Goal: Information Seeking & Learning: Learn about a topic

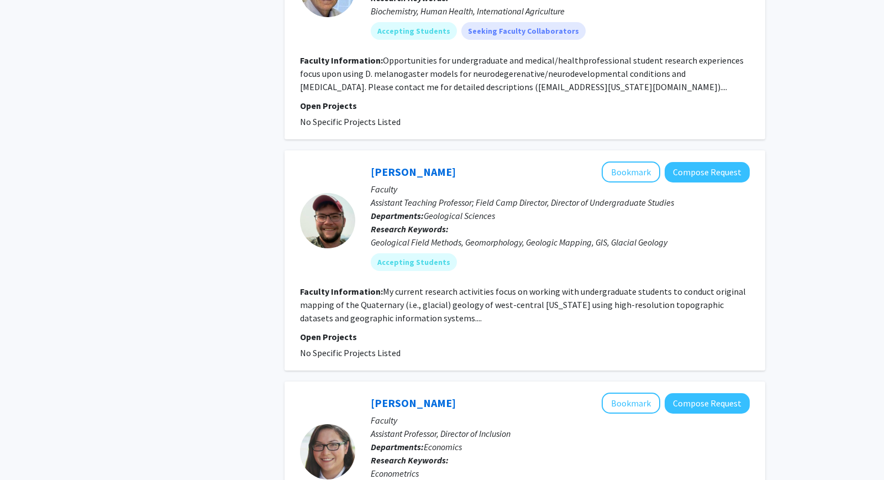
scroll to position [2140, 0]
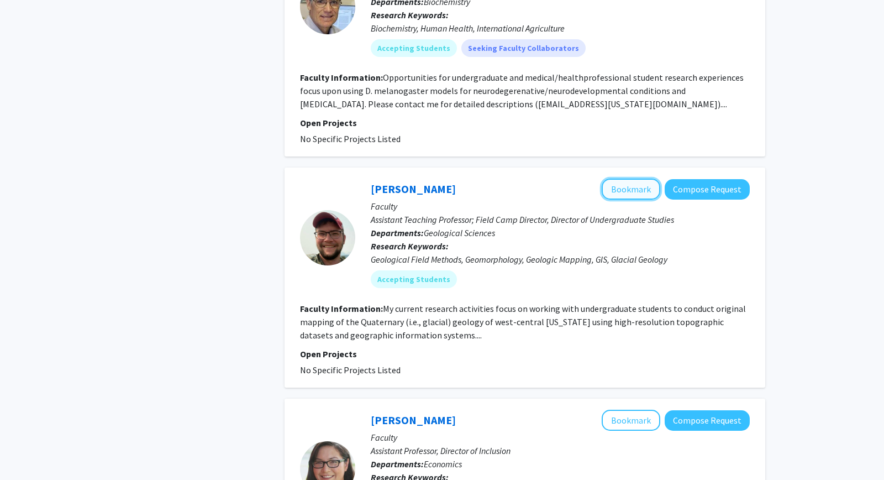
click at [620, 179] on button "Bookmark" at bounding box center [631, 189] width 59 height 21
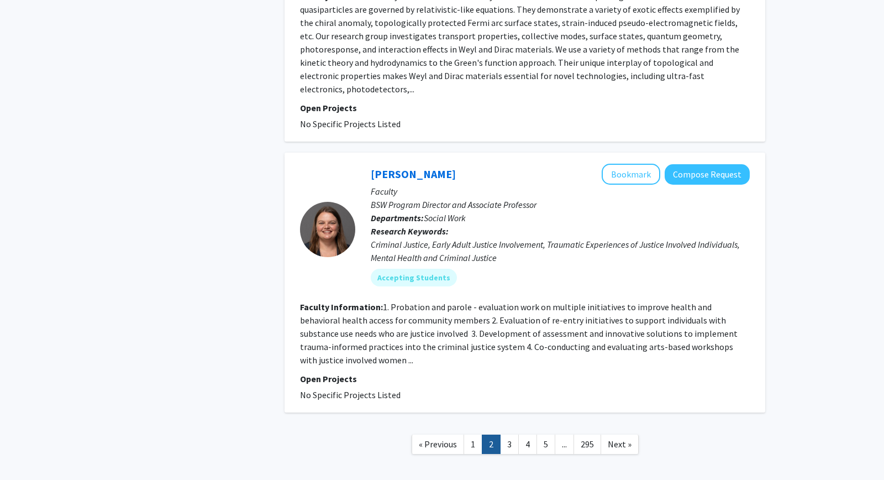
scroll to position [2943, 0]
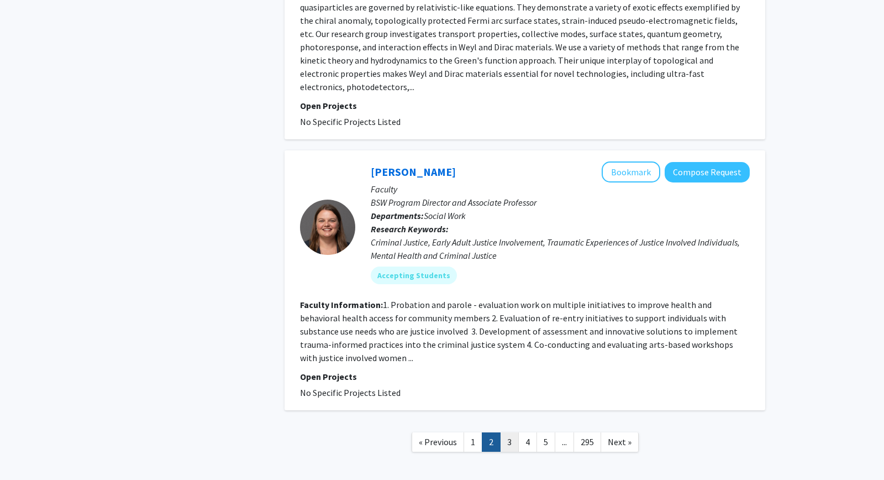
click at [511, 432] on link "3" at bounding box center [509, 441] width 19 height 19
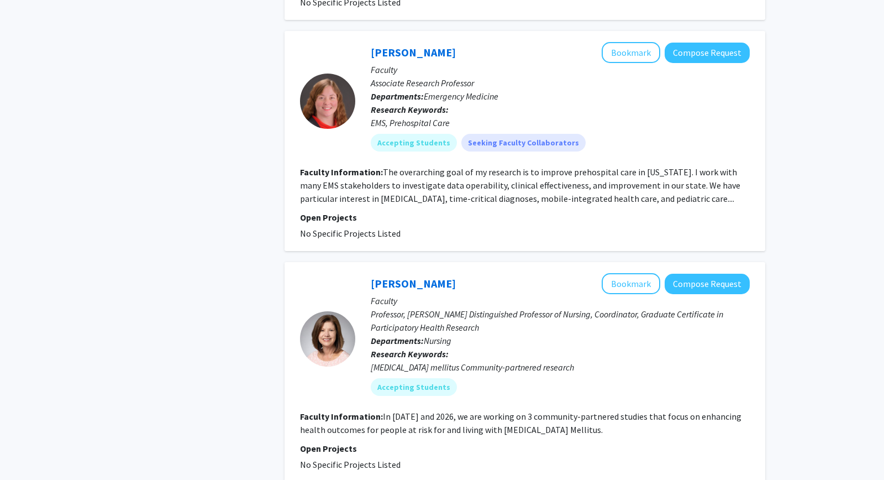
scroll to position [2293, 0]
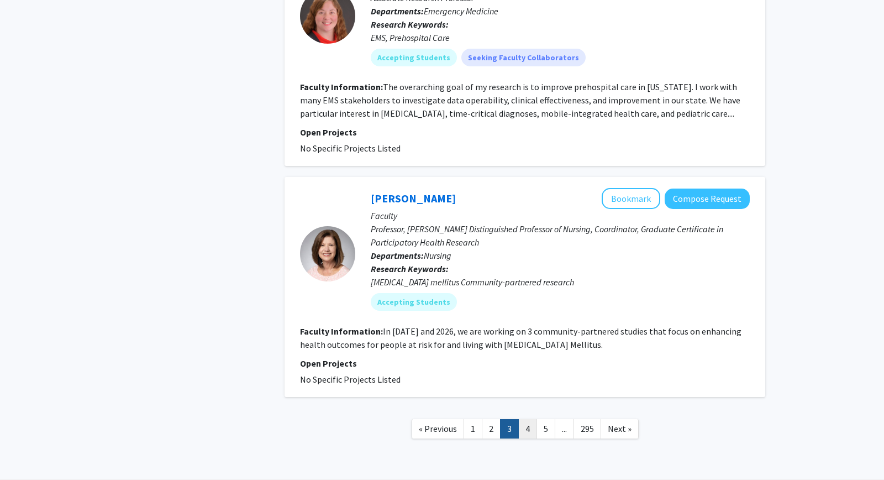
click at [524, 419] on link "4" at bounding box center [527, 428] width 19 height 19
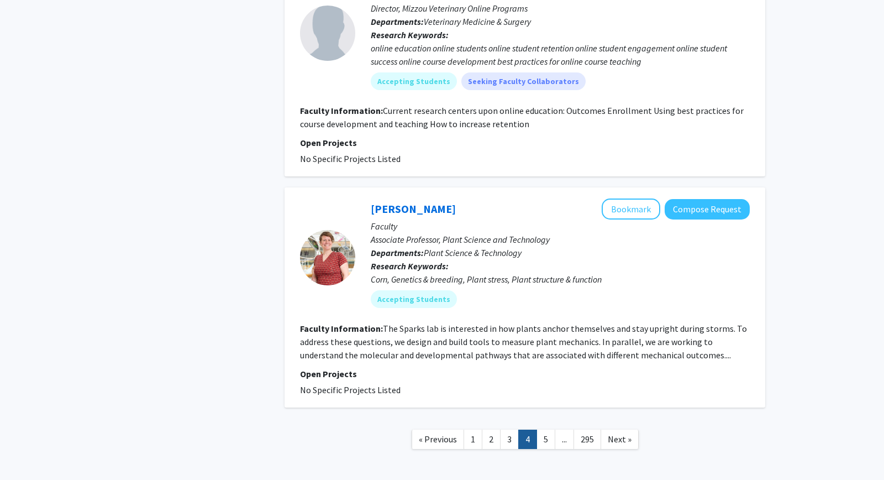
scroll to position [2531, 0]
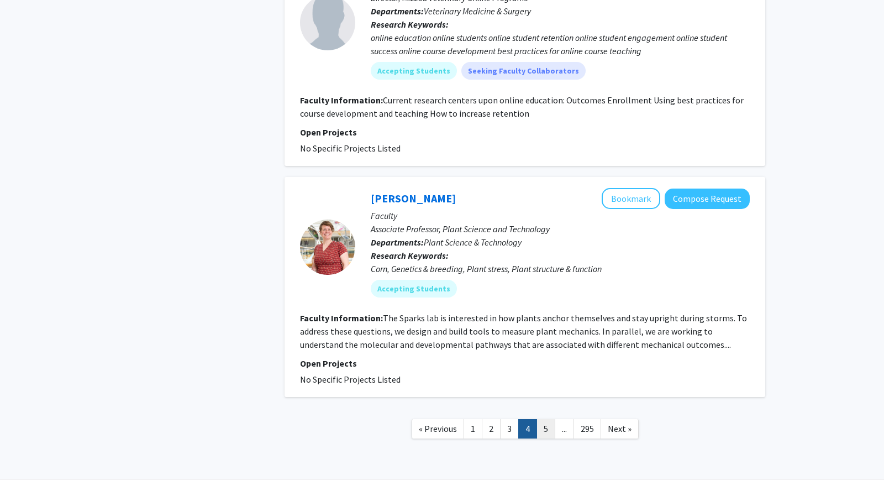
click at [552, 419] on link "5" at bounding box center [546, 428] width 19 height 19
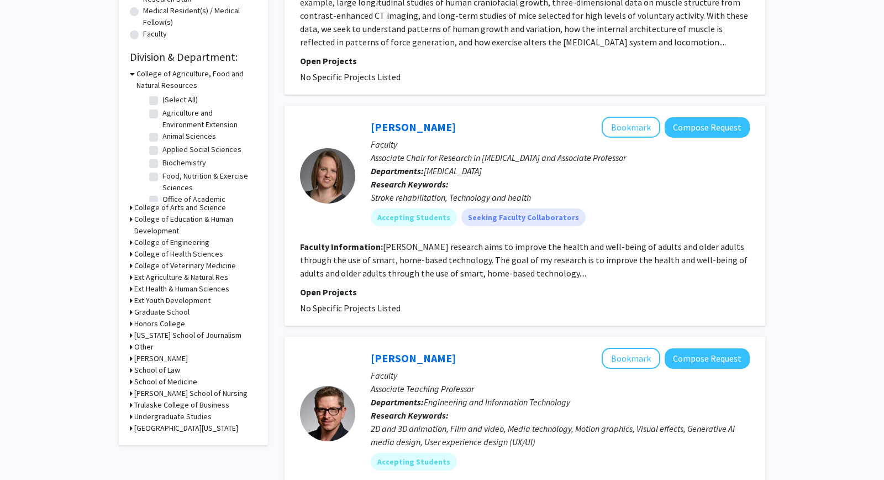
scroll to position [298, 0]
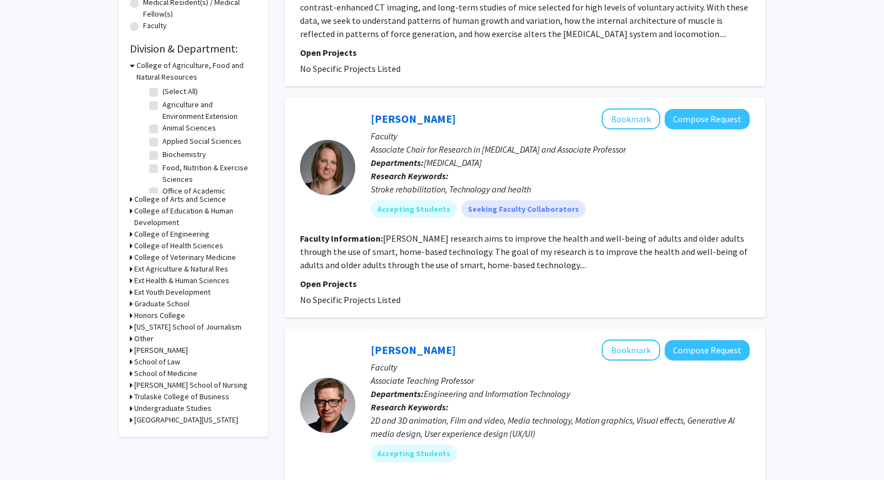
click at [168, 232] on h3 "College of Engineering" at bounding box center [171, 234] width 75 height 12
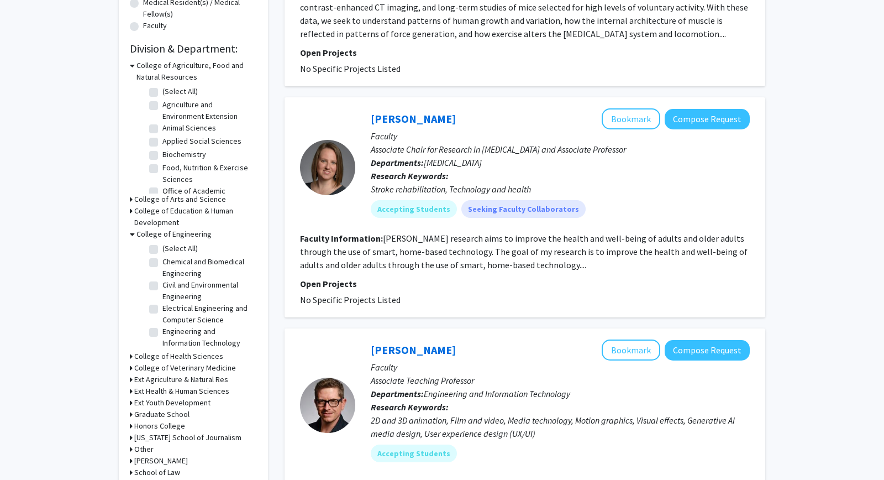
click at [185, 314] on label "Electrical Engineering and Computer Science" at bounding box center [208, 313] width 92 height 23
click at [170, 310] on input "Electrical Engineering and Computer Science" at bounding box center [165, 305] width 7 height 7
checkbox input "true"
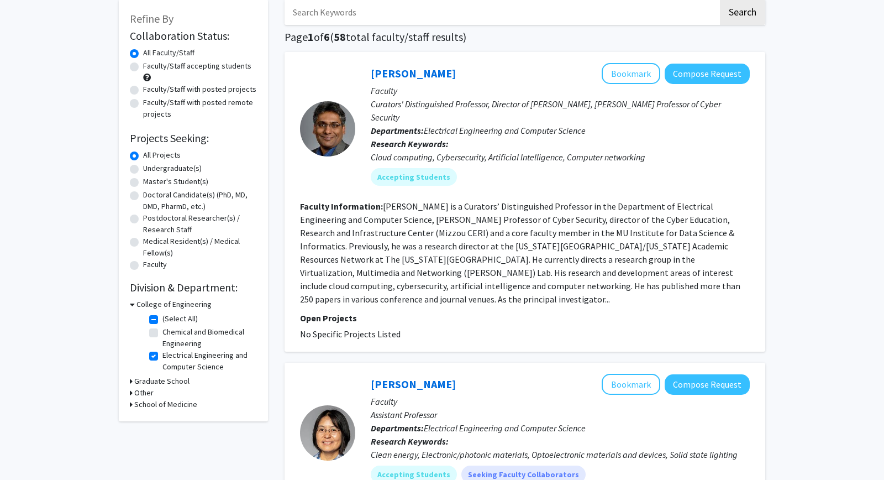
scroll to position [119, 0]
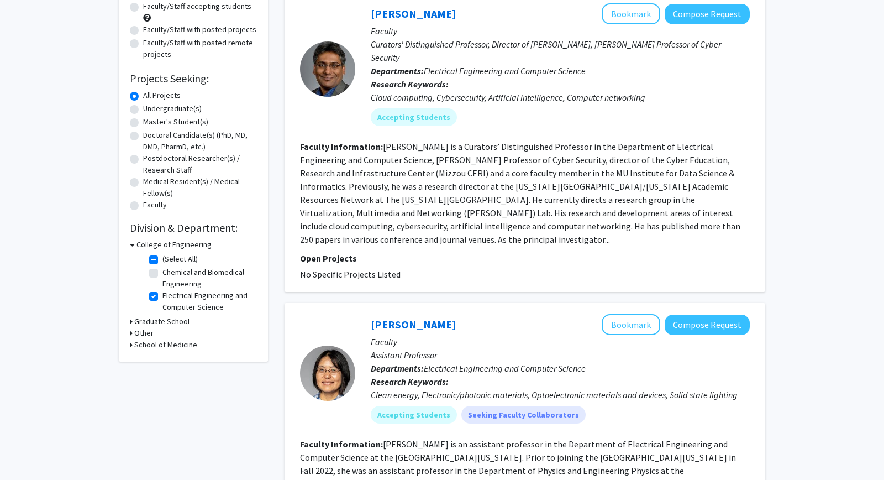
click at [133, 247] on icon at bounding box center [132, 245] width 5 height 12
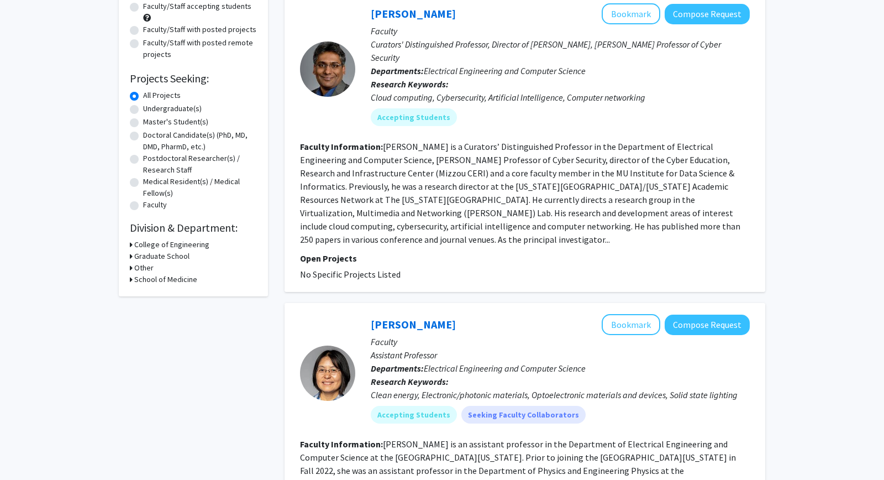
click at [133, 247] on div "College of Engineering" at bounding box center [193, 245] width 127 height 12
click at [625, 16] on button "Bookmark" at bounding box center [631, 13] width 59 height 21
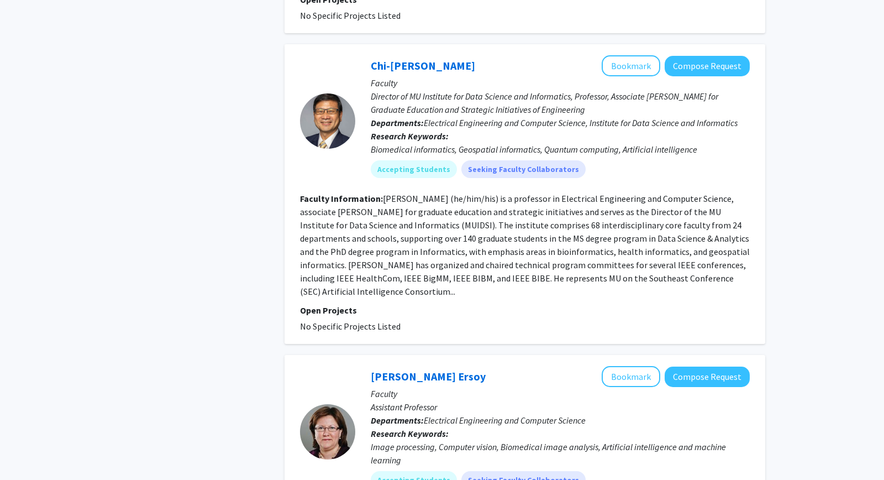
scroll to position [1373, 0]
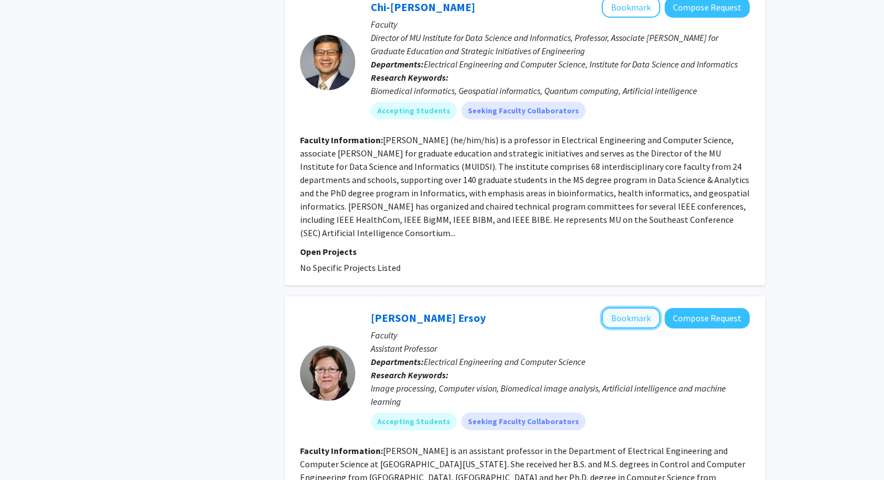
click at [631, 307] on button "Bookmark" at bounding box center [631, 317] width 59 height 21
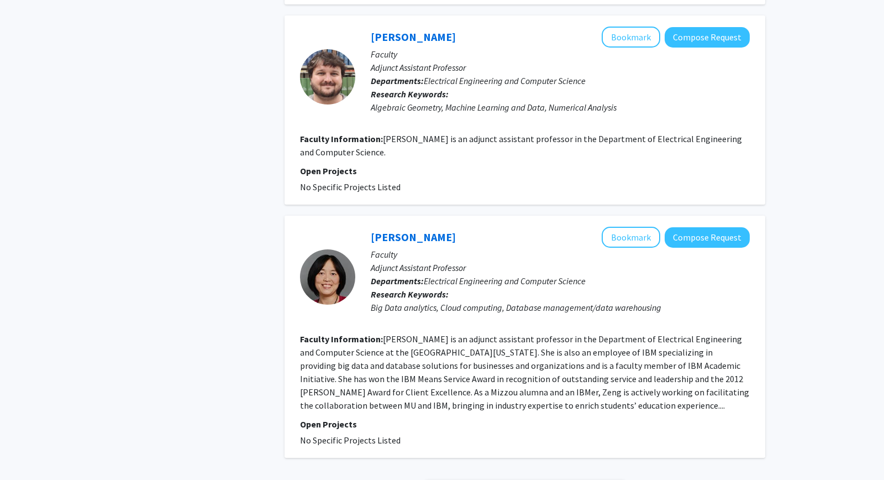
scroll to position [2531, 0]
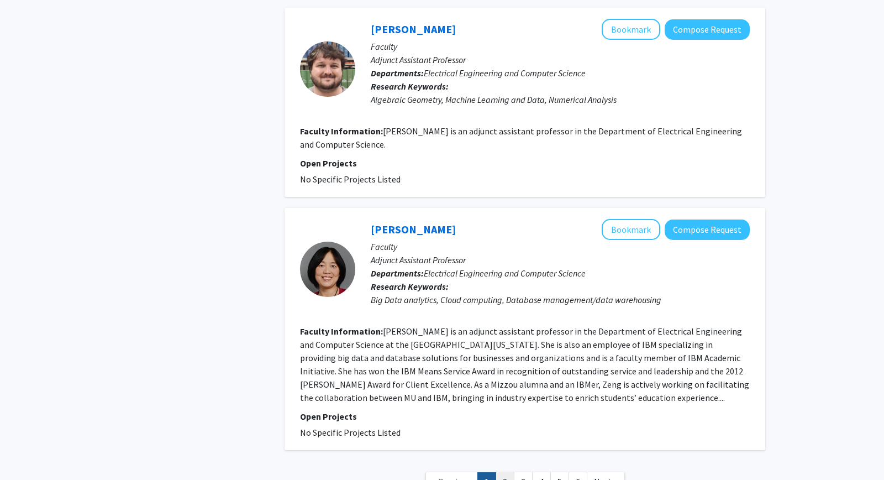
click at [509, 472] on link "2" at bounding box center [505, 481] width 19 height 19
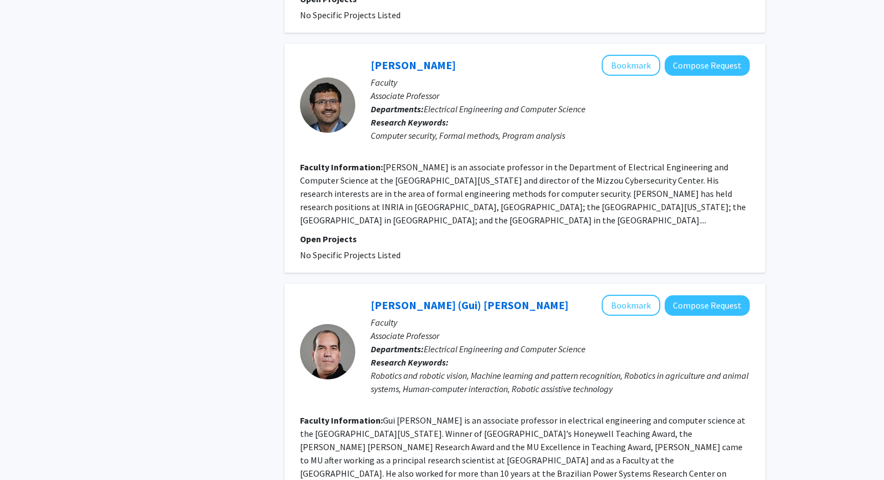
scroll to position [597, 0]
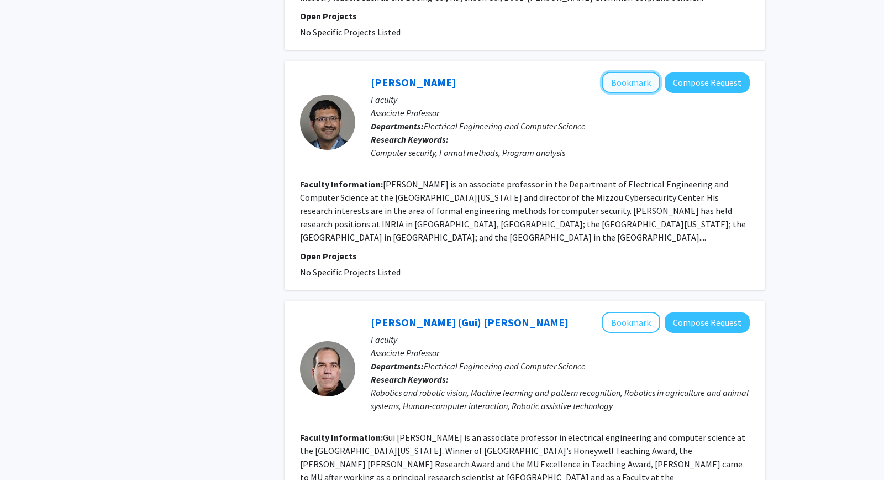
click at [626, 87] on button "Bookmark" at bounding box center [631, 82] width 59 height 21
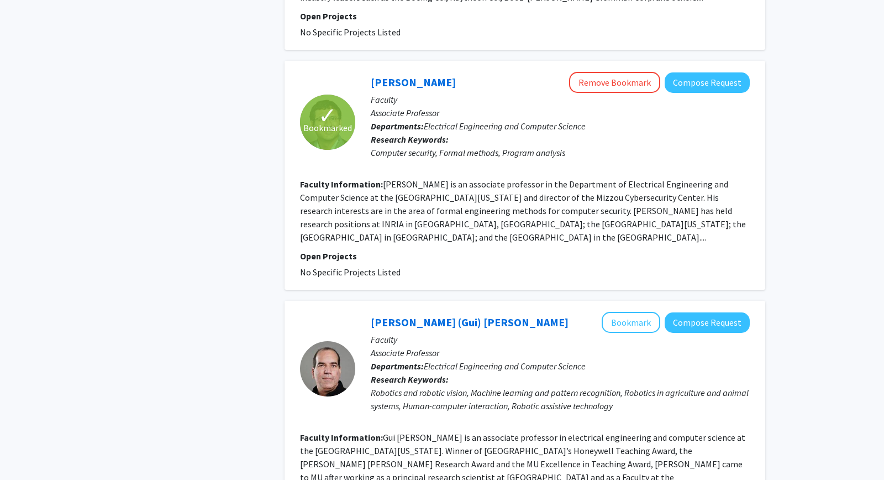
click at [312, 237] on fg-read-more "[PERSON_NAME] is an associate professor in the Department of Electrical Enginee…" at bounding box center [523, 211] width 446 height 64
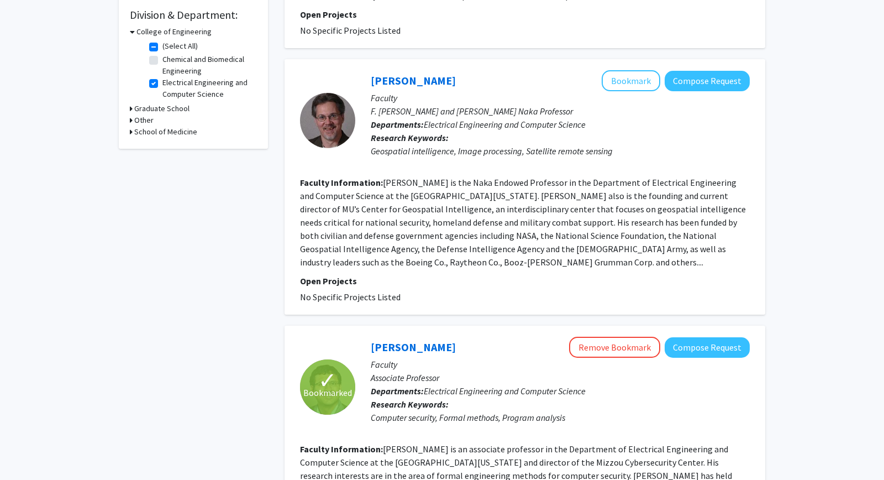
scroll to position [0, 0]
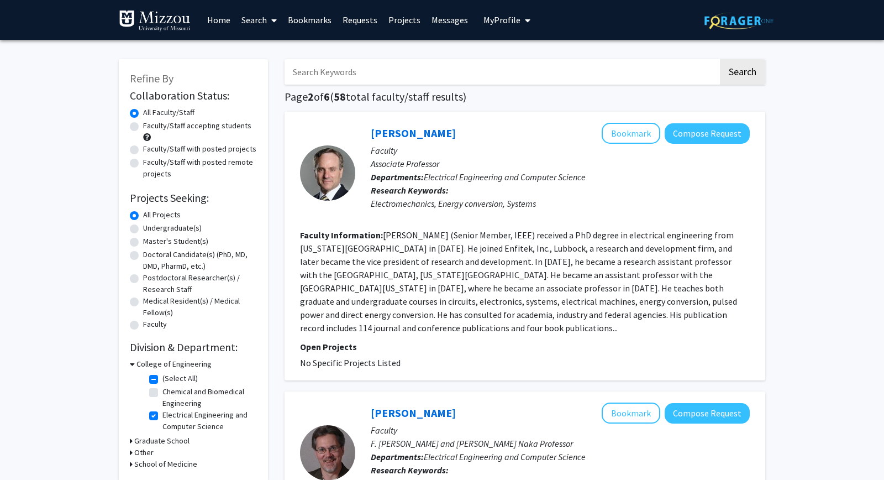
click at [143, 228] on label "Undergraduate(s)" at bounding box center [172, 228] width 59 height 12
click at [143, 228] on input "Undergraduate(s)" at bounding box center [146, 225] width 7 height 7
radio input "true"
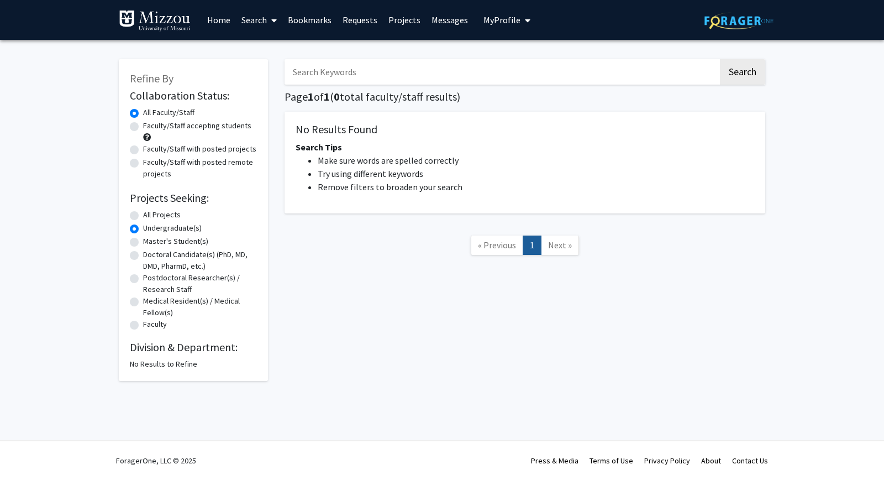
click at [143, 216] on label "All Projects" at bounding box center [162, 215] width 38 height 12
click at [143, 216] on input "All Projects" at bounding box center [146, 212] width 7 height 7
radio input "true"
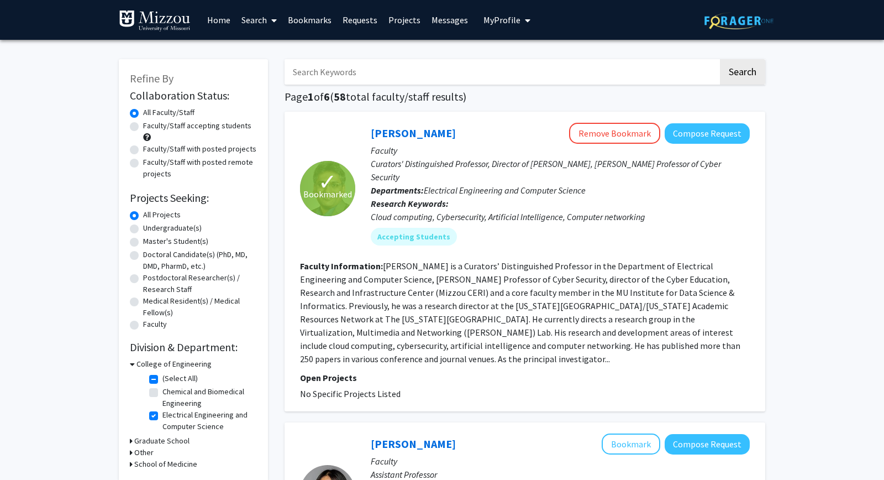
click at [143, 124] on label "Faculty/Staff accepting students" at bounding box center [197, 126] width 108 height 12
click at [143, 124] on input "Faculty/Staff accepting students" at bounding box center [146, 123] width 7 height 7
radio input "true"
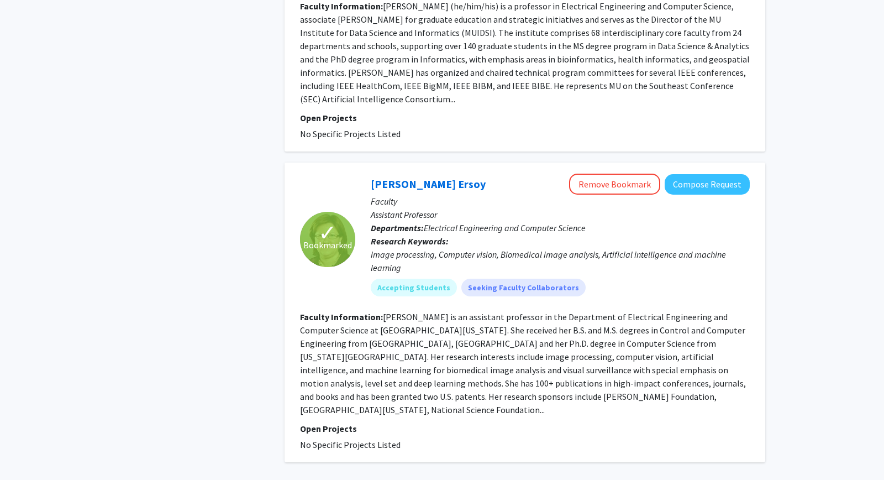
scroll to position [1532, 0]
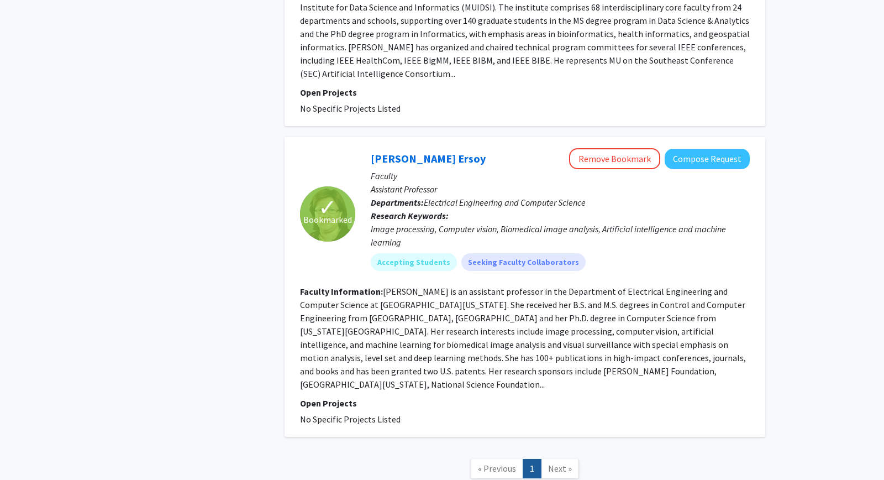
click at [570, 463] on span "Next »" at bounding box center [560, 468] width 24 height 11
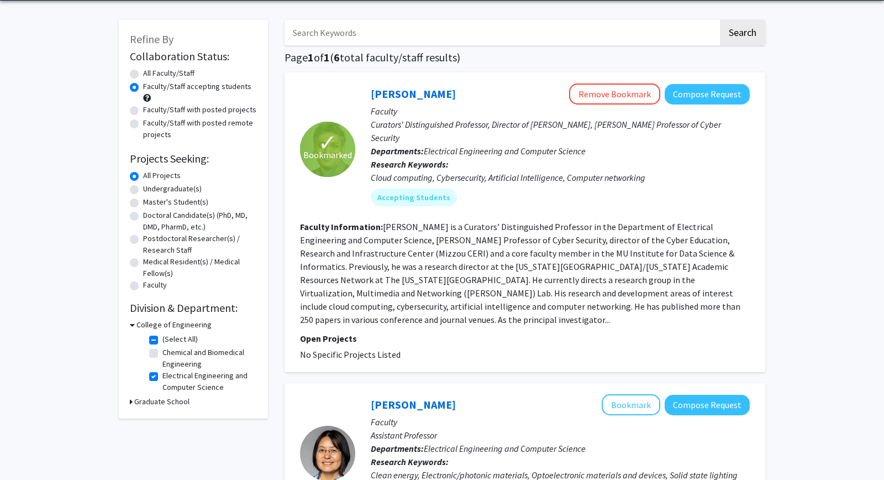
scroll to position [0, 0]
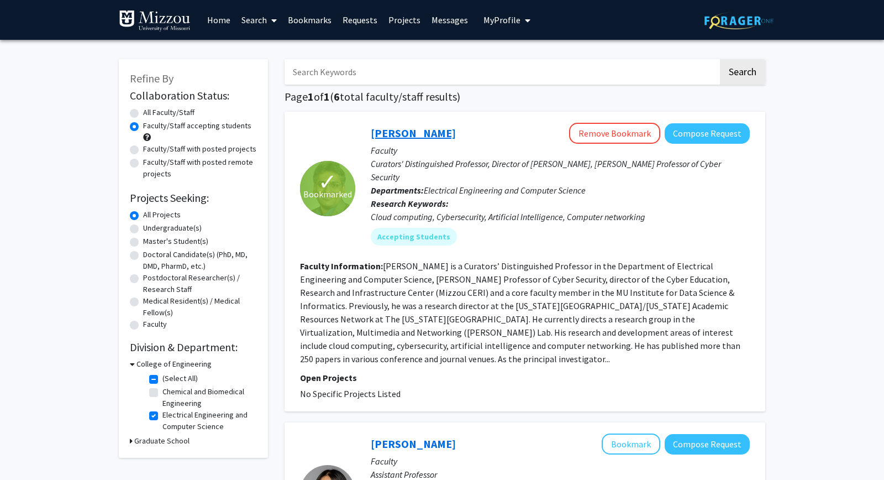
click at [403, 134] on link "[PERSON_NAME]" at bounding box center [413, 133] width 85 height 14
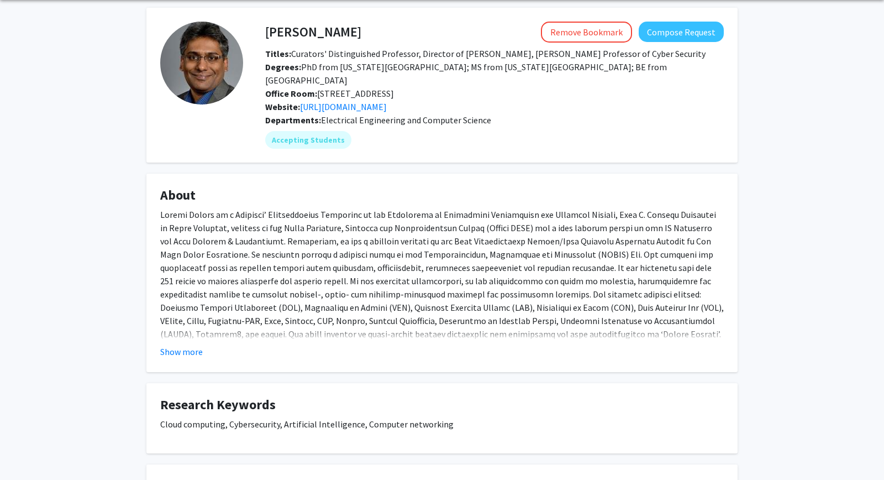
scroll to position [279, 0]
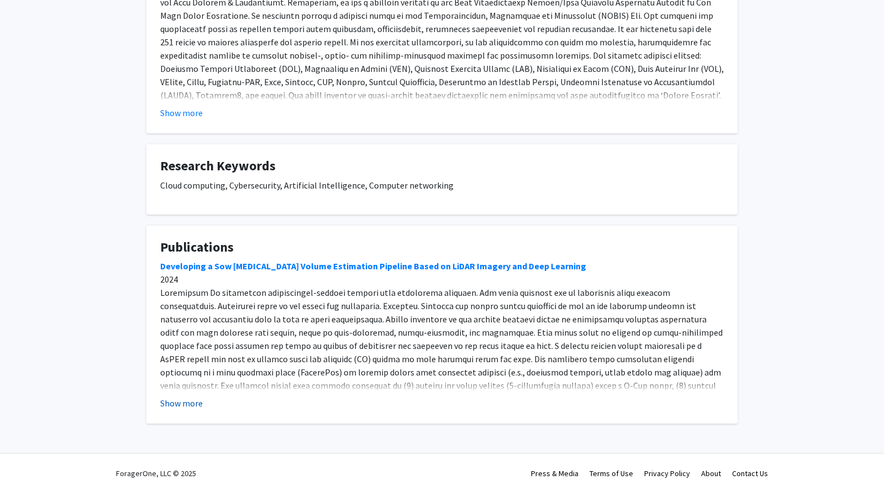
click at [179, 396] on button "Show more" at bounding box center [181, 402] width 43 height 13
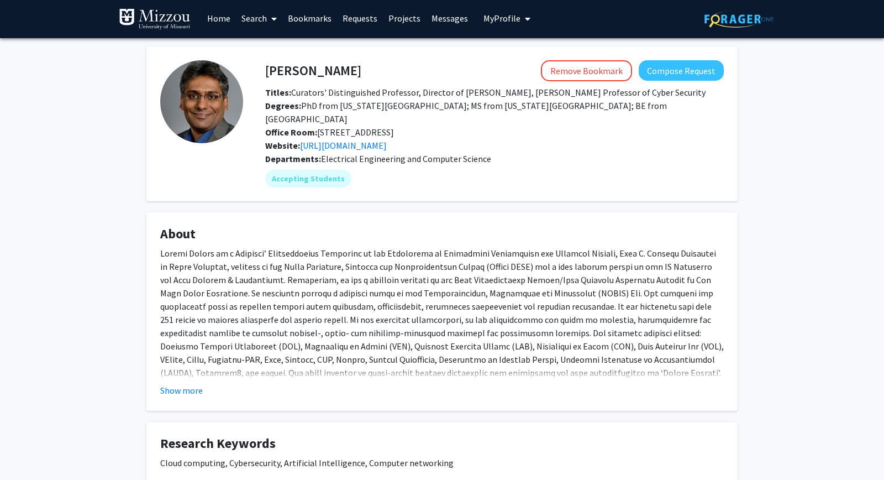
scroll to position [0, 0]
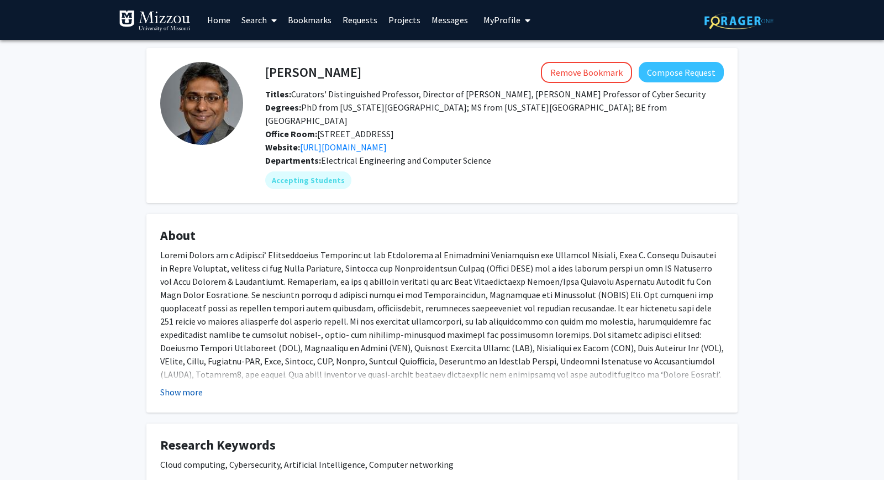
click at [181, 385] on button "Show more" at bounding box center [181, 391] width 43 height 13
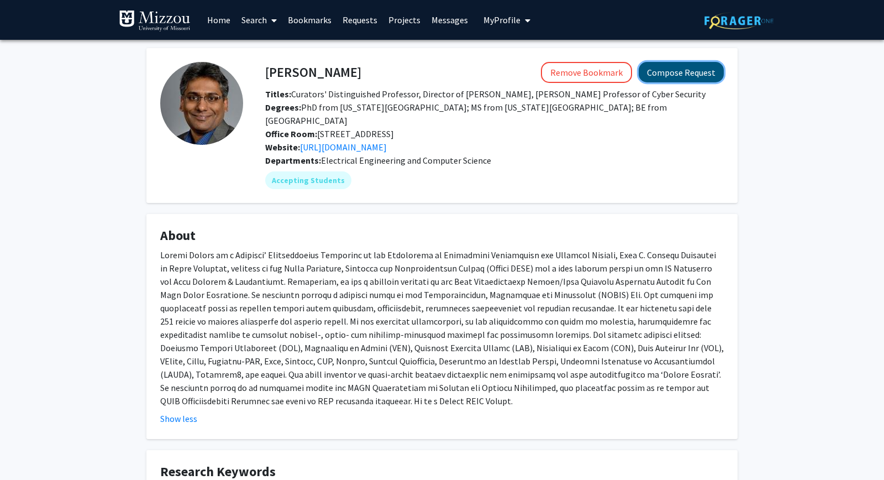
click at [663, 67] on button "Compose Request" at bounding box center [681, 72] width 85 height 20
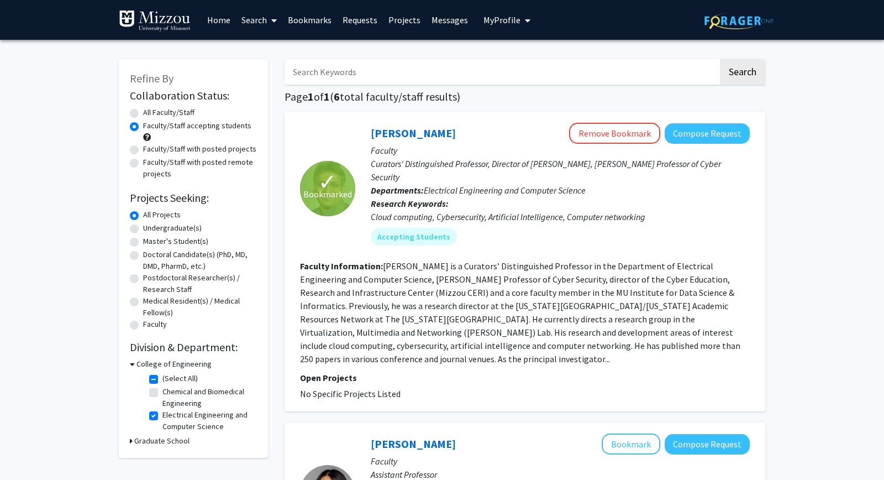
click at [162, 415] on label "Electrical Engineering and Computer Science" at bounding box center [208, 420] width 92 height 23
click at [162, 415] on input "Electrical Engineering and Computer Science" at bounding box center [165, 412] width 7 height 7
checkbox input "false"
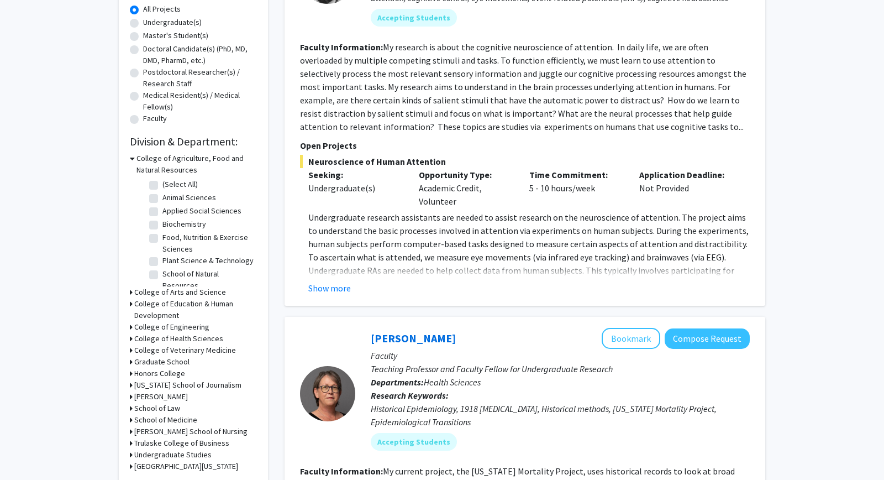
scroll to position [239, 0]
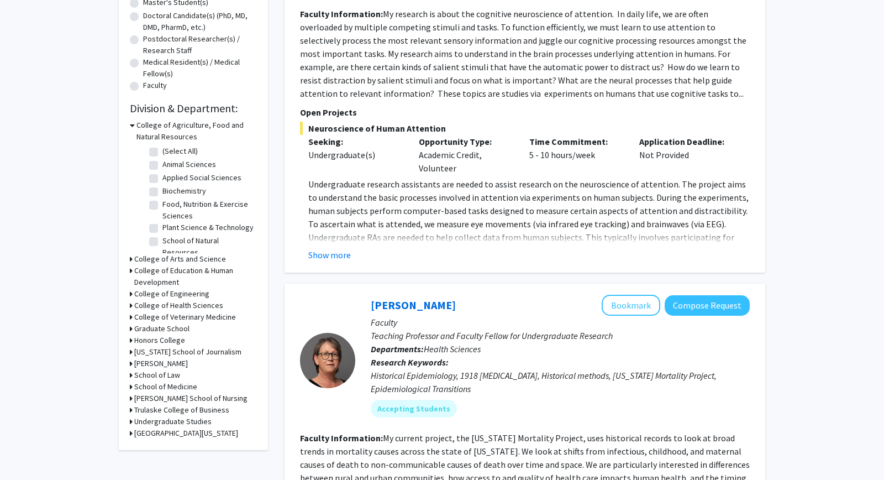
click at [165, 337] on h3 "Honors College" at bounding box center [159, 340] width 51 height 12
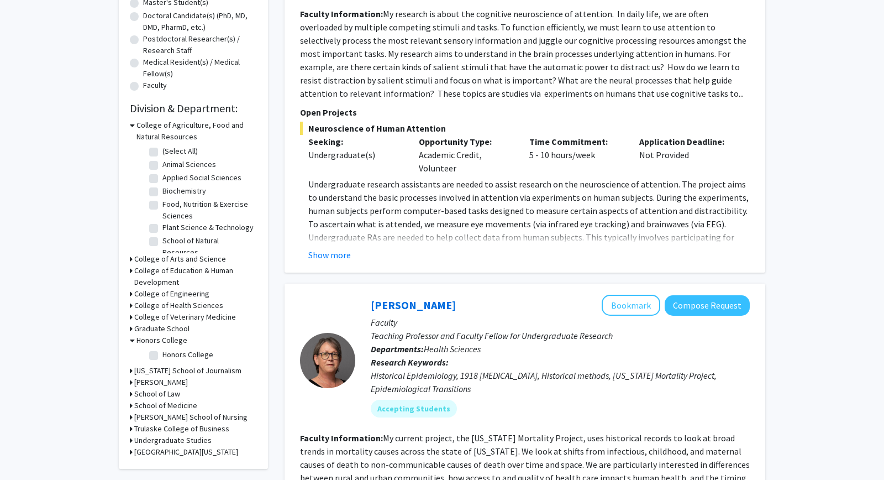
click at [162, 353] on label "Honors College" at bounding box center [187, 355] width 51 height 12
click at [162, 353] on input "Honors College" at bounding box center [165, 352] width 7 height 7
checkbox input "true"
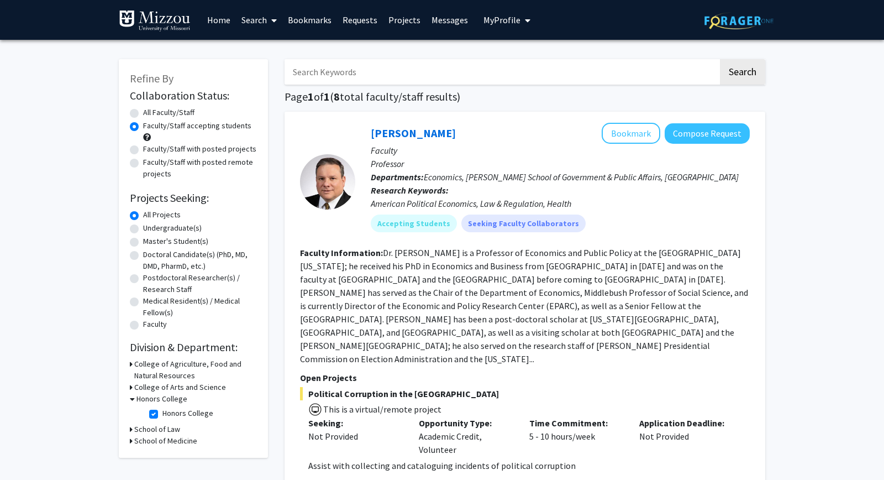
click at [162, 416] on label "Honors College" at bounding box center [187, 413] width 51 height 12
click at [162, 415] on input "Honors College" at bounding box center [165, 410] width 7 height 7
checkbox input "false"
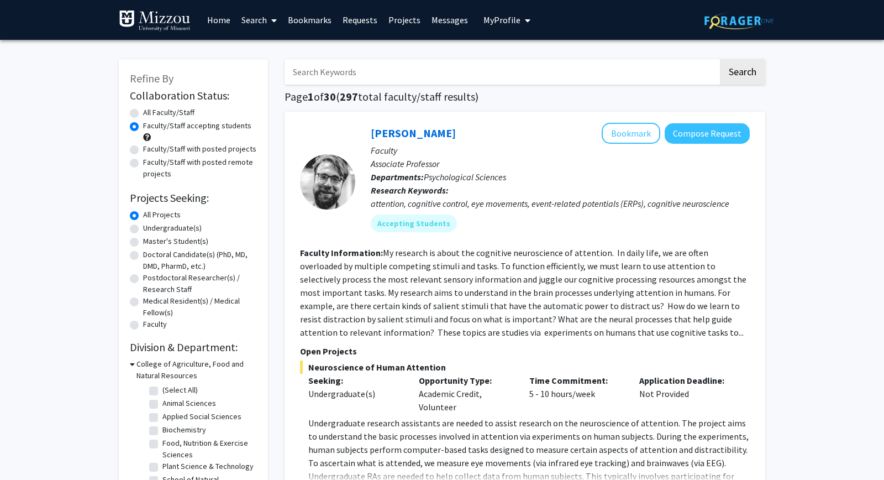
click at [141, 363] on h3 "College of Agriculture, Food and Natural Resources" at bounding box center [197, 369] width 120 height 23
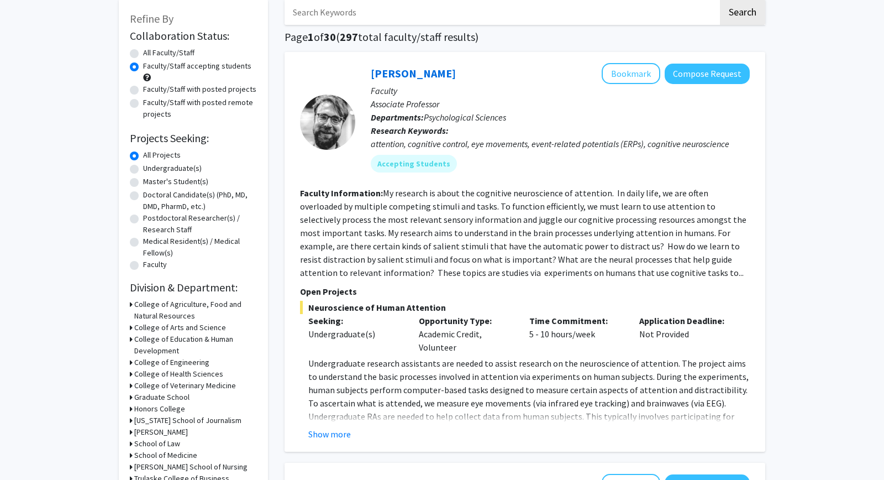
scroll to position [119, 0]
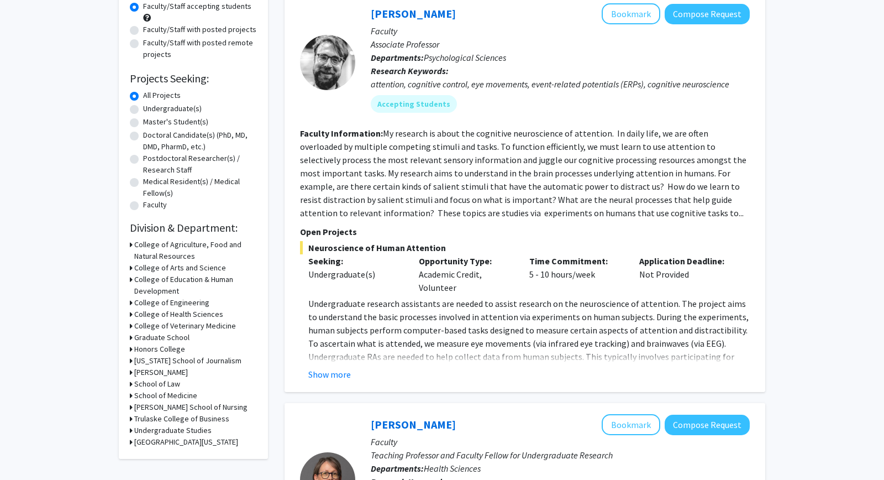
click at [191, 265] on h3 "College of Arts and Science" at bounding box center [180, 268] width 92 height 12
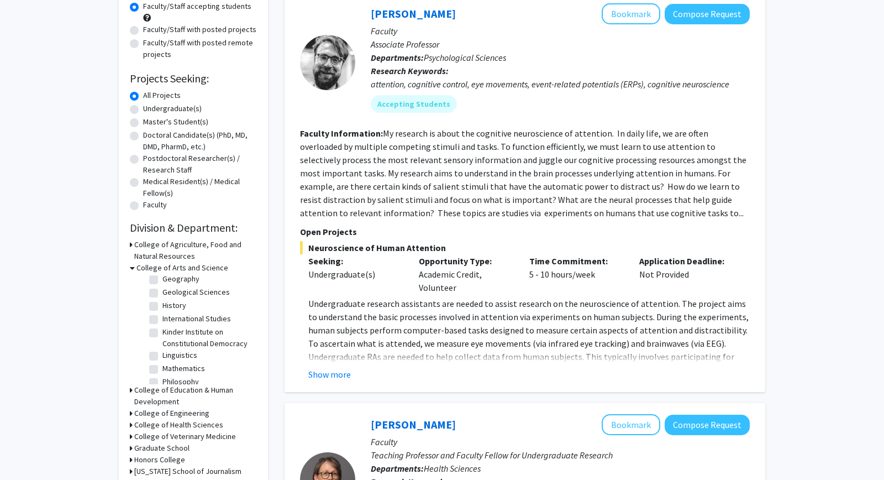
click at [188, 342] on label "Kinder Institute on Constitutional Democracy" at bounding box center [208, 337] width 92 height 23
click at [170, 333] on input "Kinder Institute on Constitutional Democracy" at bounding box center [165, 329] width 7 height 7
checkbox input "true"
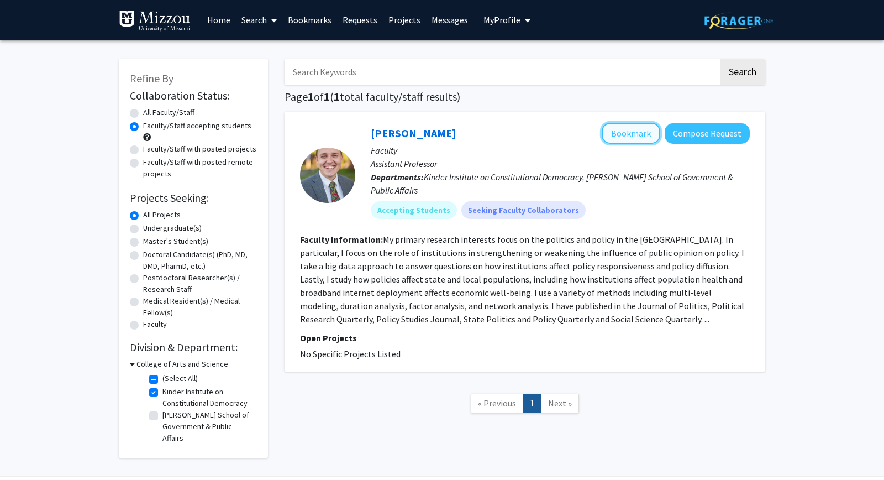
click at [635, 138] on button "Bookmark" at bounding box center [631, 133] width 59 height 21
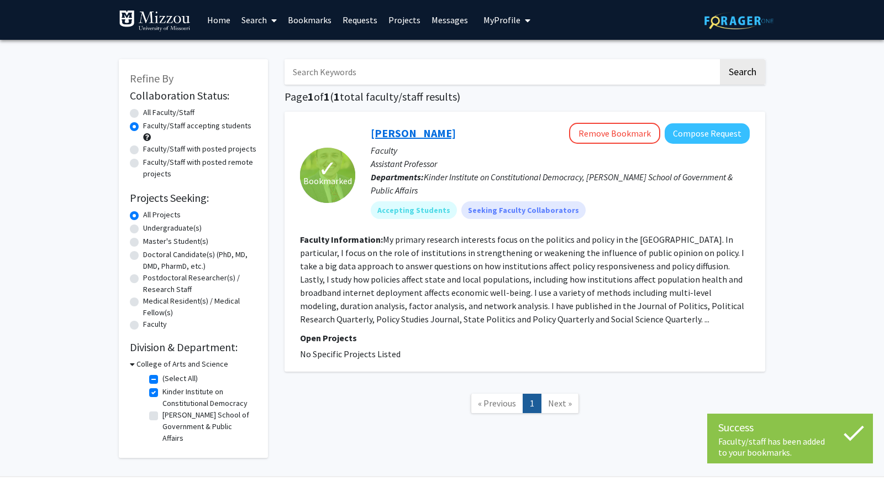
click at [423, 135] on link "[PERSON_NAME]" at bounding box center [413, 133] width 85 height 14
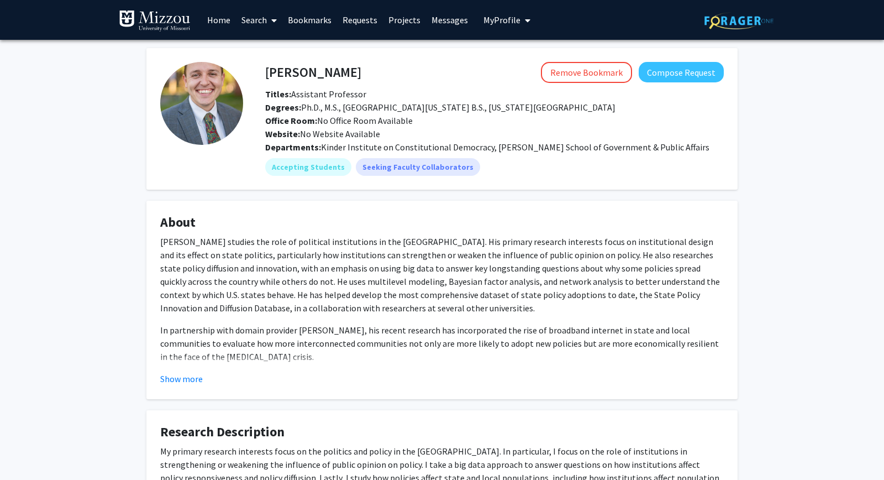
click at [415, 262] on p "[PERSON_NAME] studies the role of political institutions in the [GEOGRAPHIC_DAT…" at bounding box center [442, 275] width 564 height 80
click at [185, 376] on button "Show more" at bounding box center [181, 378] width 43 height 13
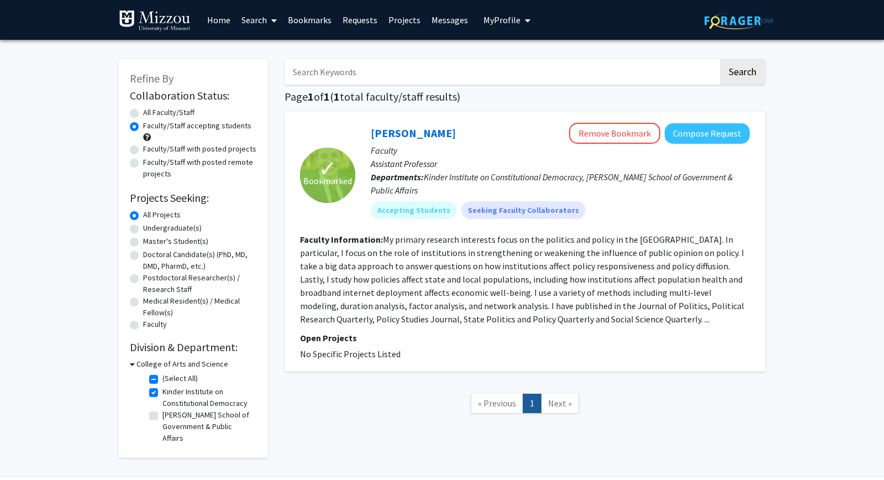
click at [162, 392] on label "Kinder Institute on Constitutional Democracy" at bounding box center [208, 397] width 92 height 23
click at [162, 392] on input "Kinder Institute on Constitutional Democracy" at bounding box center [165, 389] width 7 height 7
checkbox input "false"
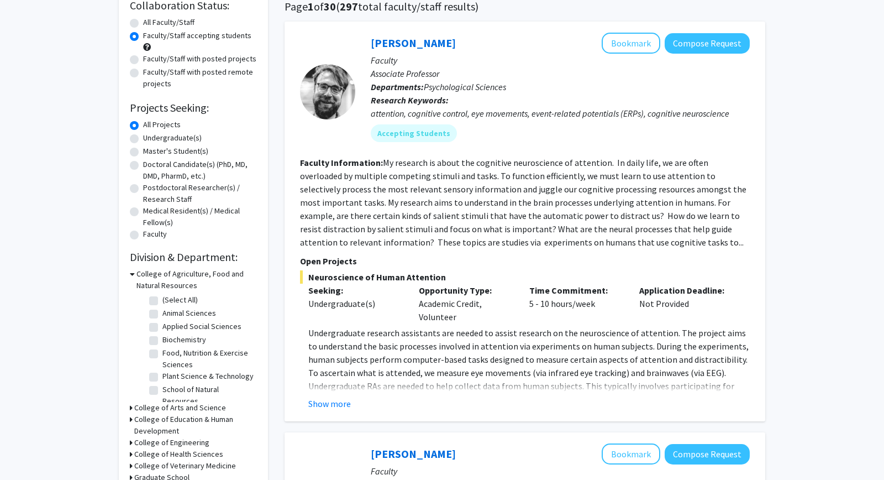
scroll to position [119, 0]
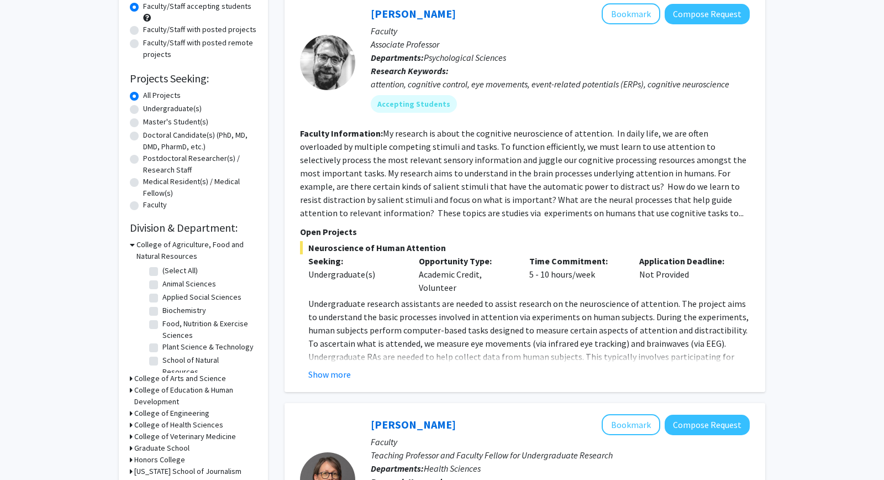
click at [162, 244] on h3 "College of Agriculture, Food and Natural Resources" at bounding box center [197, 250] width 120 height 23
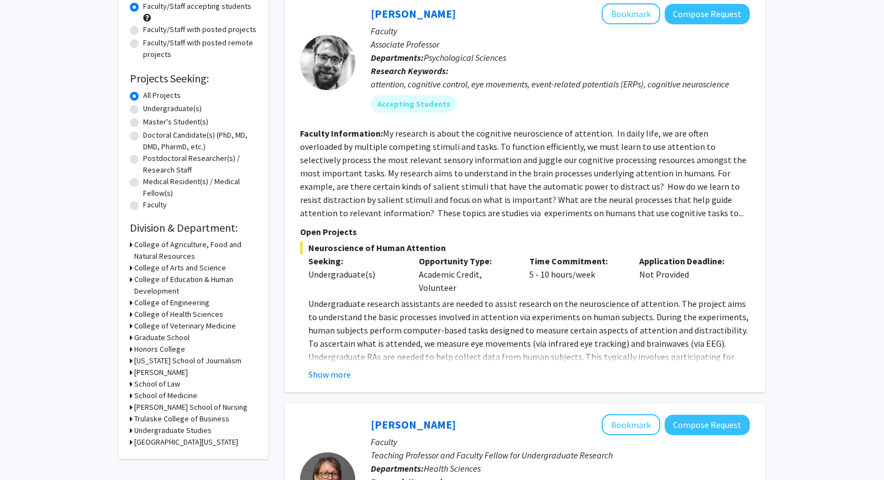
click at [174, 433] on h3 "Undergraduate Studies" at bounding box center [172, 430] width 77 height 12
click at [162, 445] on label "Undergraduate Research" at bounding box center [203, 445] width 83 height 12
click at [162, 445] on input "Undergraduate Research" at bounding box center [165, 442] width 7 height 7
checkbox input "true"
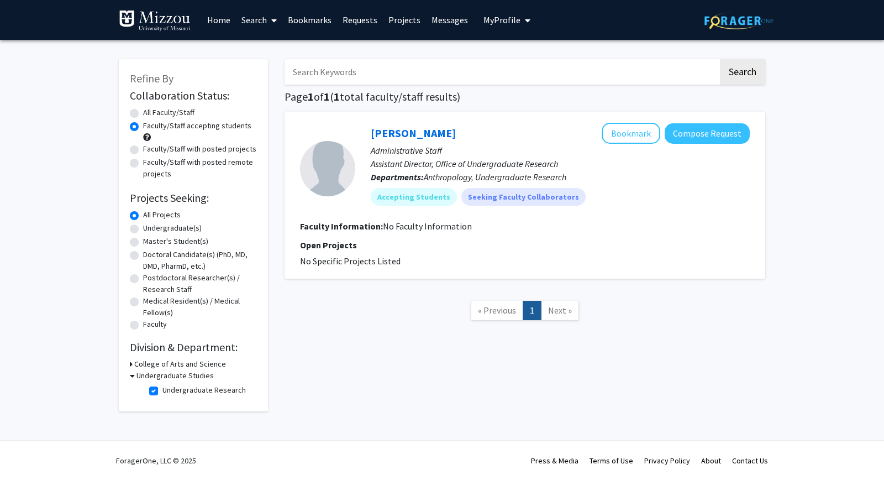
click at [162, 387] on label "Undergraduate Research" at bounding box center [203, 390] width 83 height 12
click at [162, 387] on input "Undergraduate Research" at bounding box center [165, 387] width 7 height 7
checkbox input "false"
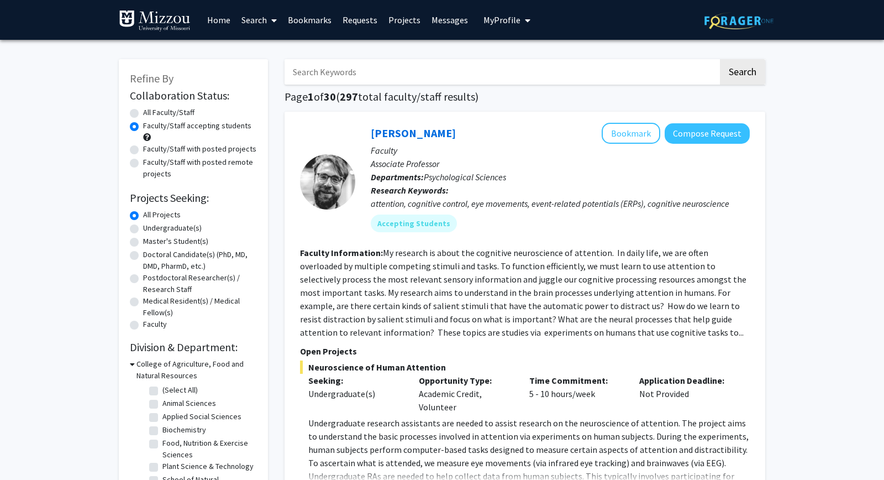
scroll to position [298, 0]
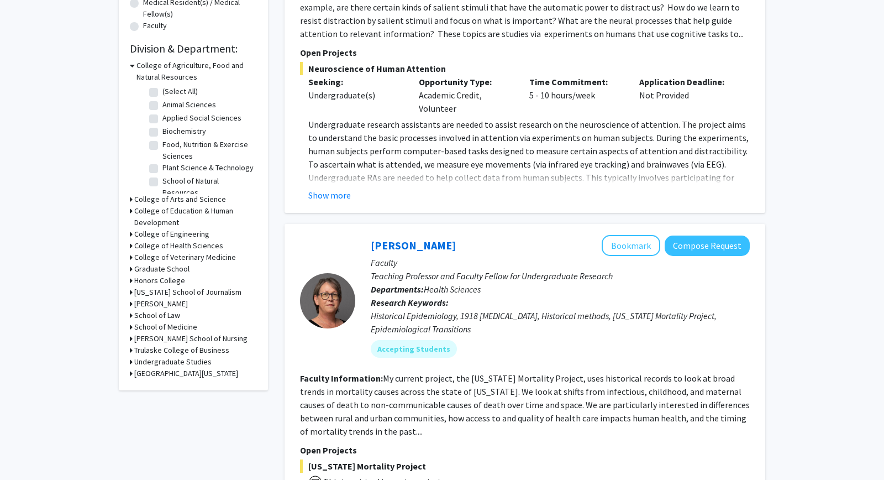
click at [170, 371] on h3 "[GEOGRAPHIC_DATA][US_STATE]" at bounding box center [186, 374] width 104 height 12
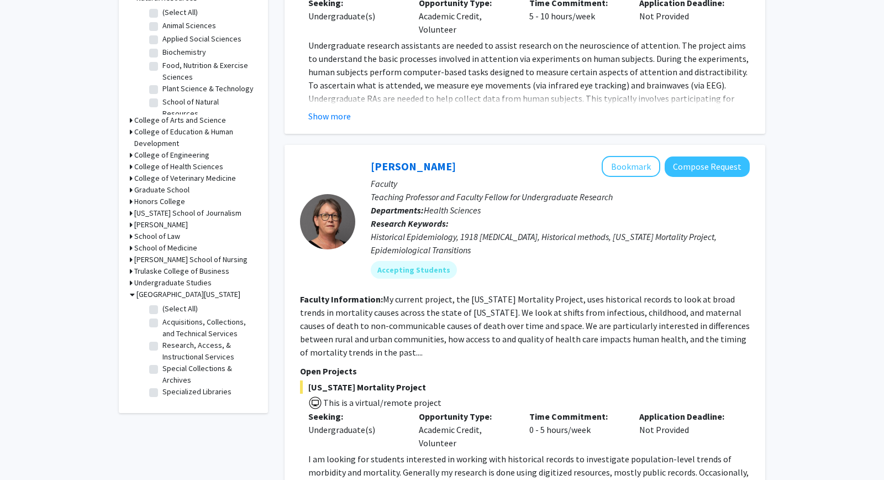
scroll to position [358, 0]
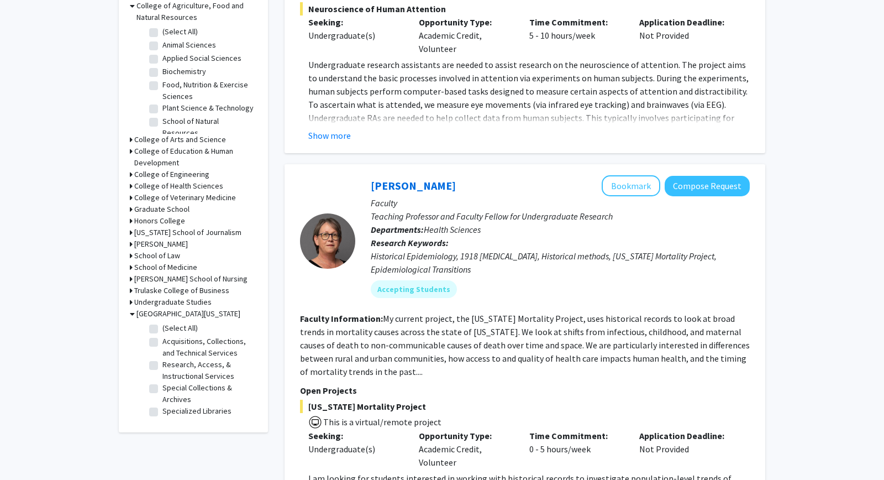
click at [179, 310] on h3 "[GEOGRAPHIC_DATA][US_STATE]" at bounding box center [189, 314] width 104 height 12
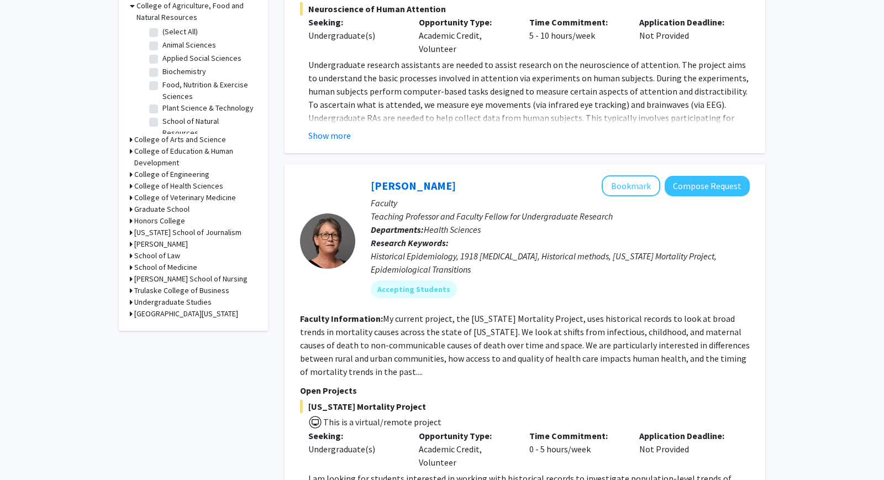
click at [183, 292] on h3 "Trulaske College of Business" at bounding box center [181, 291] width 95 height 12
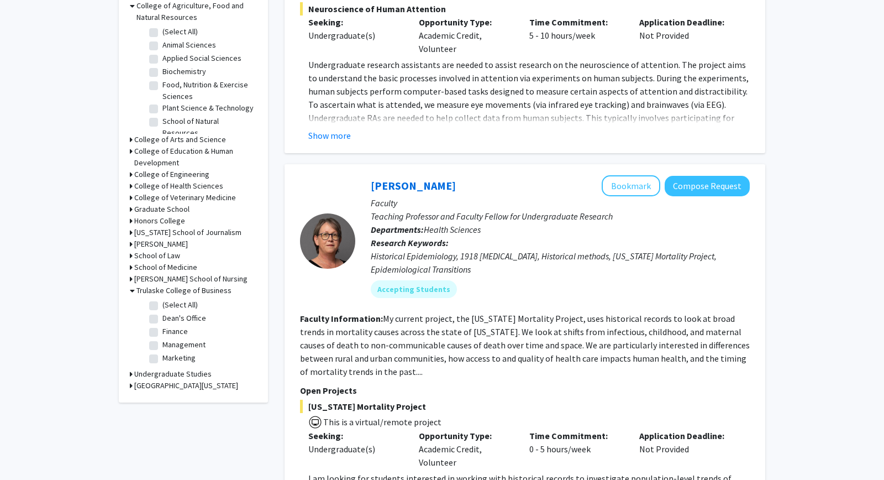
click at [183, 292] on h3 "Trulaske College of Business" at bounding box center [184, 291] width 95 height 12
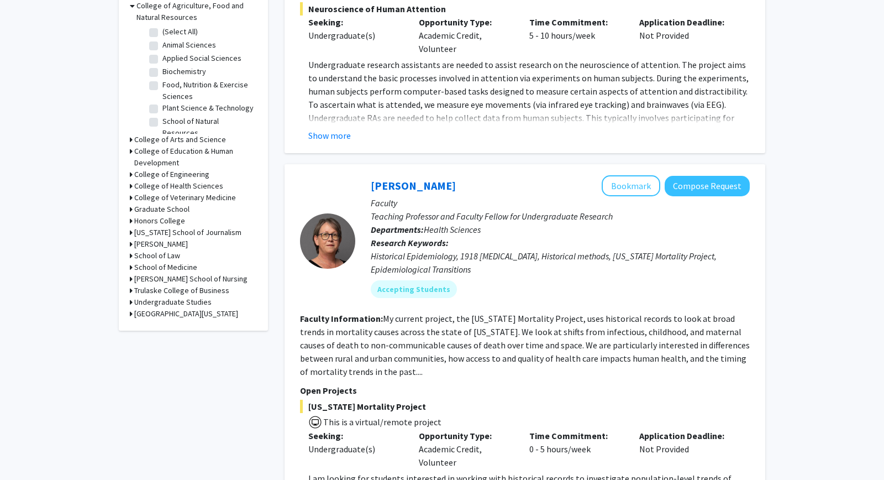
click at [175, 268] on h3 "School of Medicine" at bounding box center [165, 267] width 63 height 12
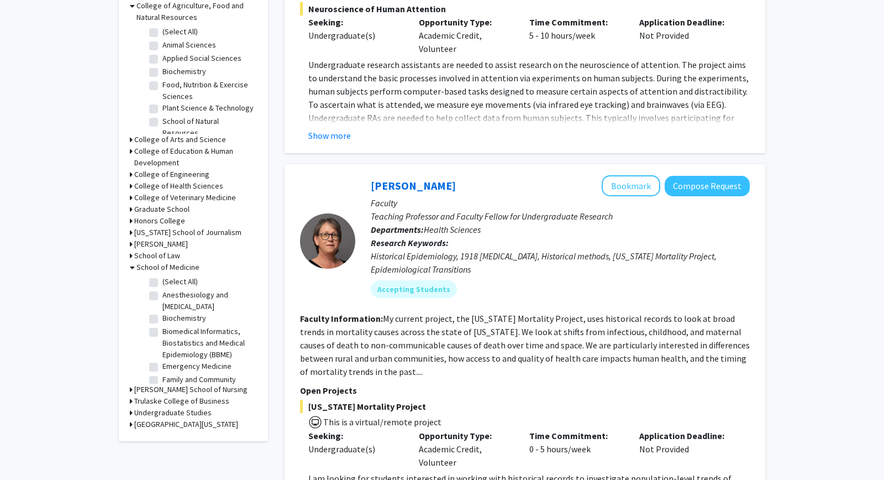
click at [175, 268] on h3 "School of Medicine" at bounding box center [168, 267] width 63 height 12
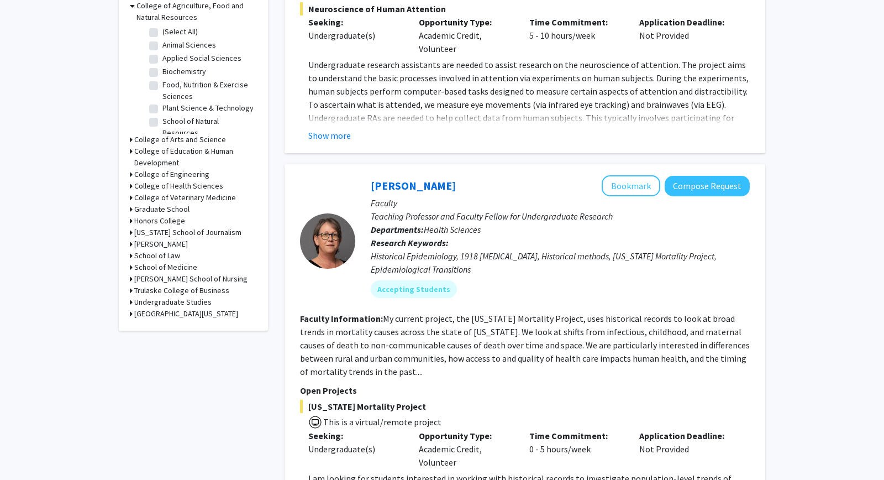
click at [164, 251] on h3 "School of Law" at bounding box center [157, 256] width 46 height 12
click at [164, 251] on h3 "School of Law" at bounding box center [160, 256] width 46 height 12
click at [153, 242] on h3 "[PERSON_NAME]" at bounding box center [161, 244] width 54 height 12
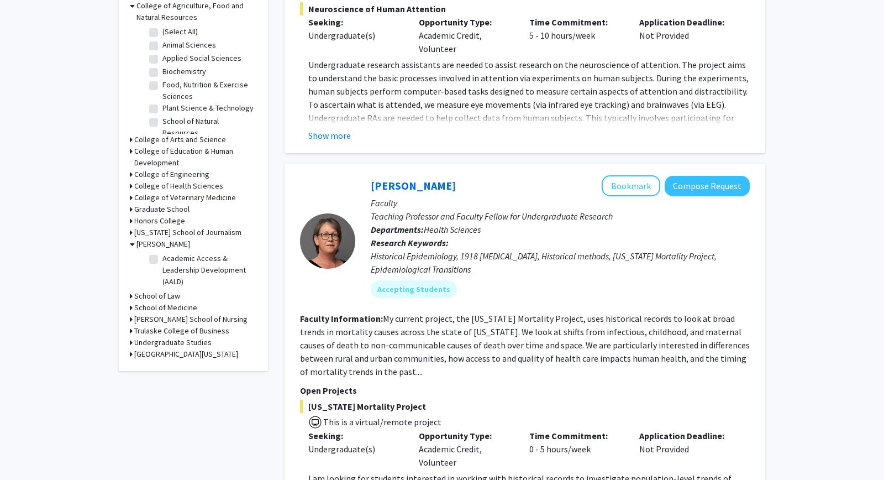
click at [153, 242] on h3 "[PERSON_NAME]" at bounding box center [164, 244] width 54 height 12
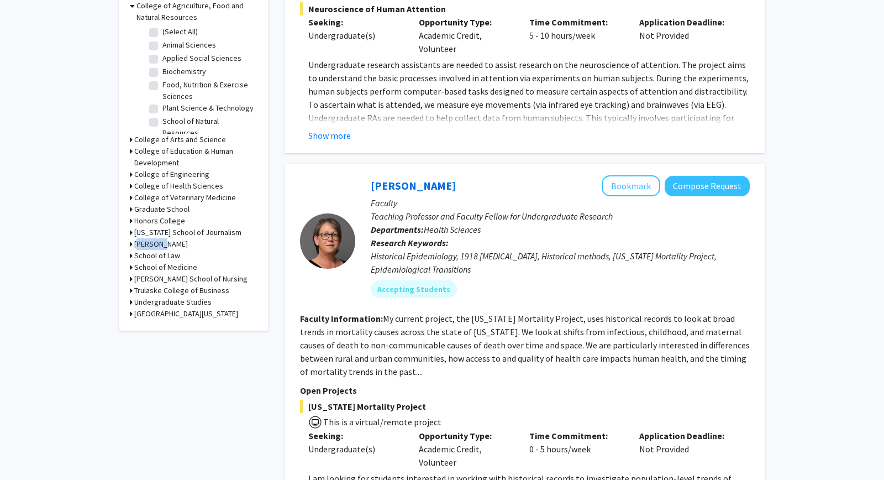
click at [153, 242] on h3 "[PERSON_NAME]" at bounding box center [161, 244] width 54 height 12
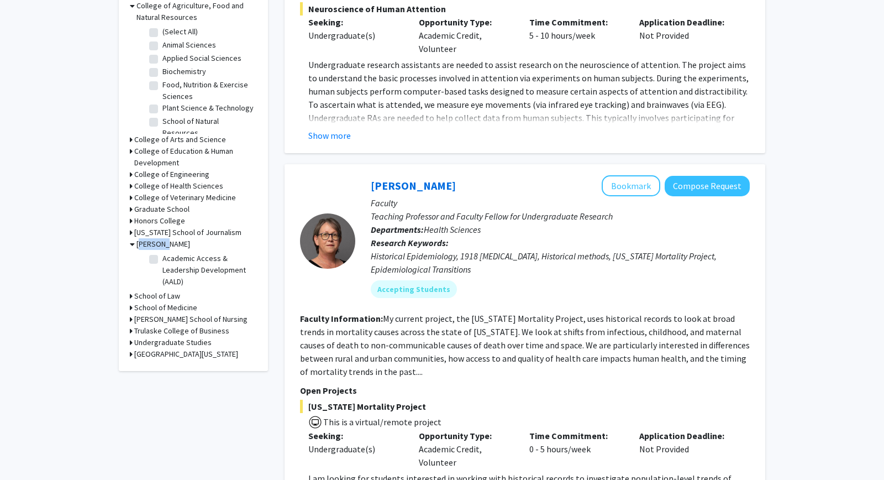
click at [162, 258] on label "Academic Access & Leadership Development (AALD)" at bounding box center [208, 270] width 92 height 35
click at [162, 258] on input "Academic Access & Leadership Development (AALD)" at bounding box center [165, 256] width 7 height 7
checkbox input "true"
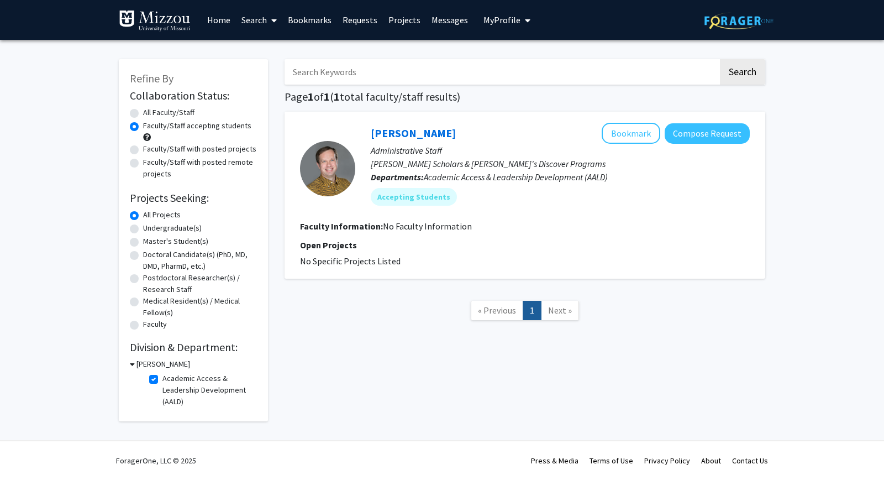
click at [154, 374] on fg-checkbox "Academic Access & Leadership Development (AALD) Academic Access & Leadership De…" at bounding box center [201, 390] width 105 height 35
click at [162, 380] on label "Academic Access & Leadership Development (AALD)" at bounding box center [208, 390] width 92 height 35
click at [162, 380] on input "Academic Access & Leadership Development (AALD)" at bounding box center [165, 376] width 7 height 7
checkbox input "false"
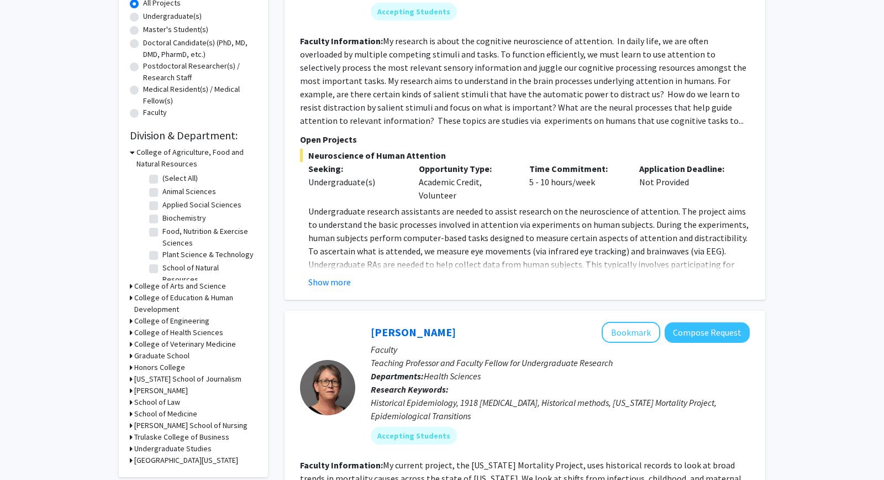
scroll to position [239, 0]
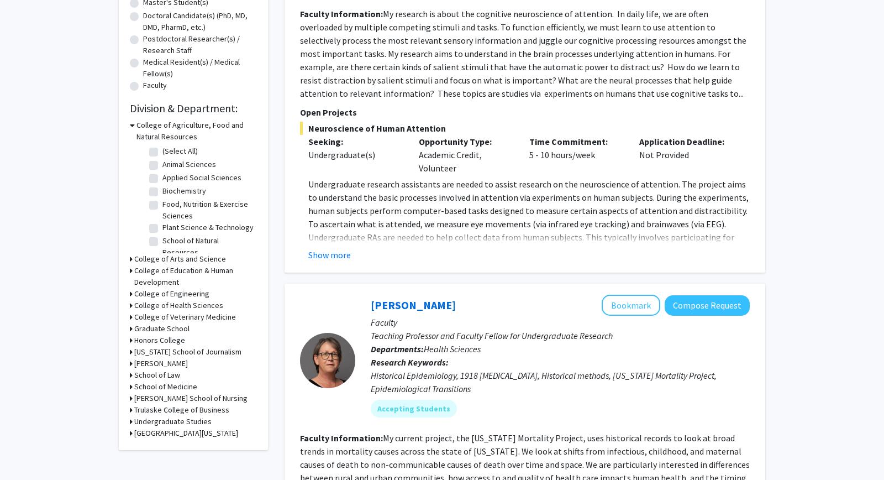
click at [146, 130] on h3 "College of Agriculture, Food and Natural Resources" at bounding box center [197, 130] width 120 height 23
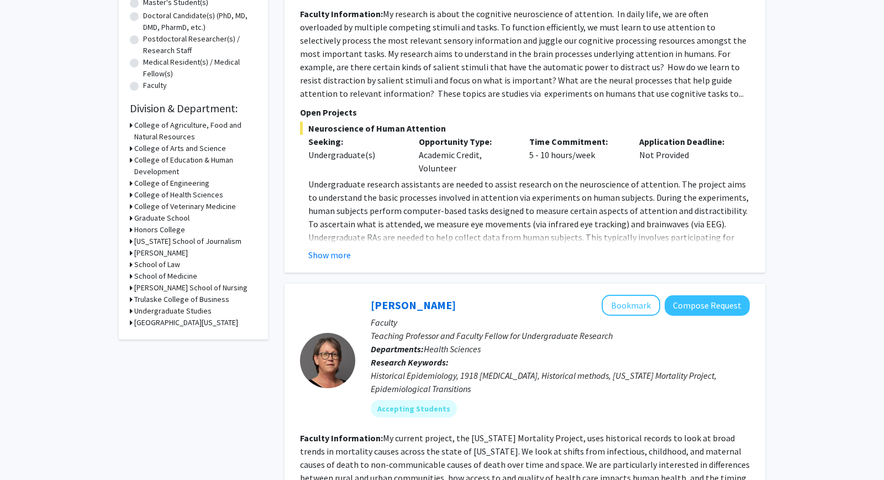
click at [148, 162] on h3 "College of Education & Human Development" at bounding box center [195, 165] width 123 height 23
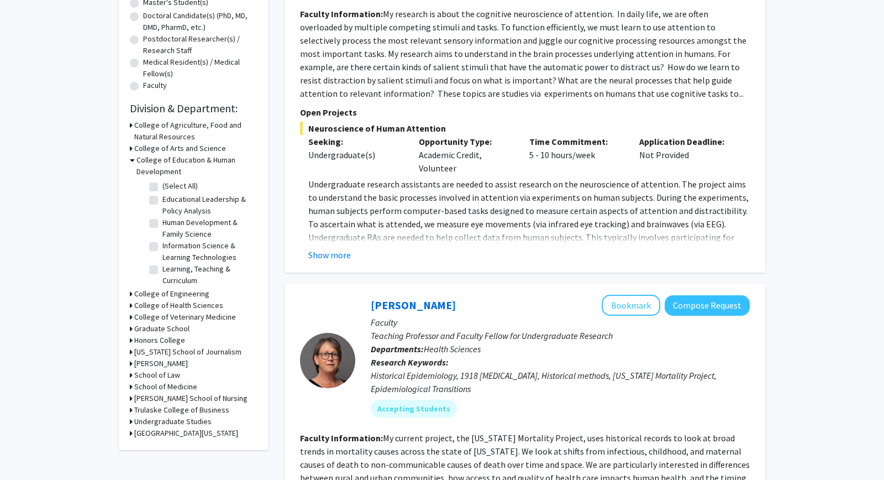
click at [148, 162] on h3 "College of Education & Human Development" at bounding box center [197, 165] width 120 height 23
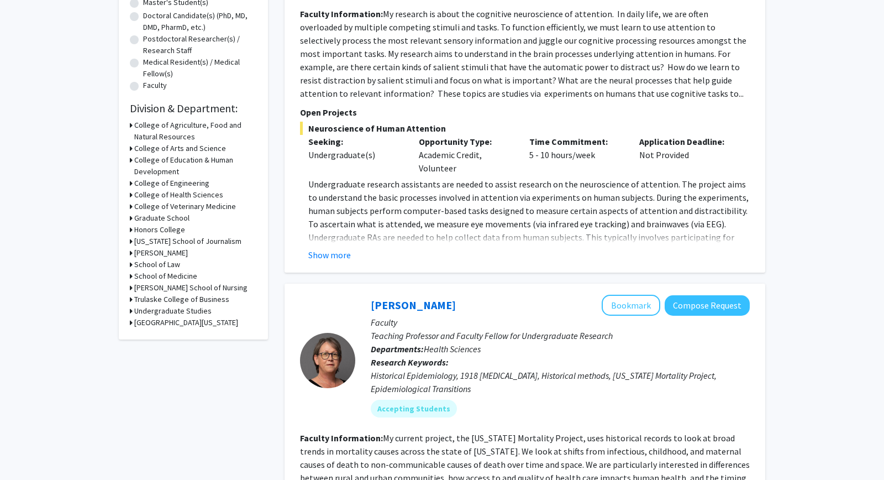
click at [159, 184] on h3 "College of Engineering" at bounding box center [171, 183] width 75 height 12
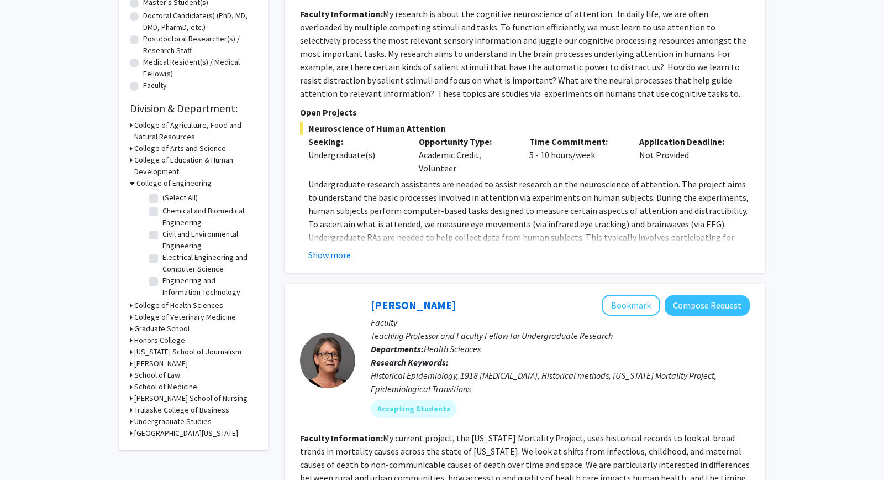
click at [159, 184] on h3 "College of Engineering" at bounding box center [174, 183] width 75 height 12
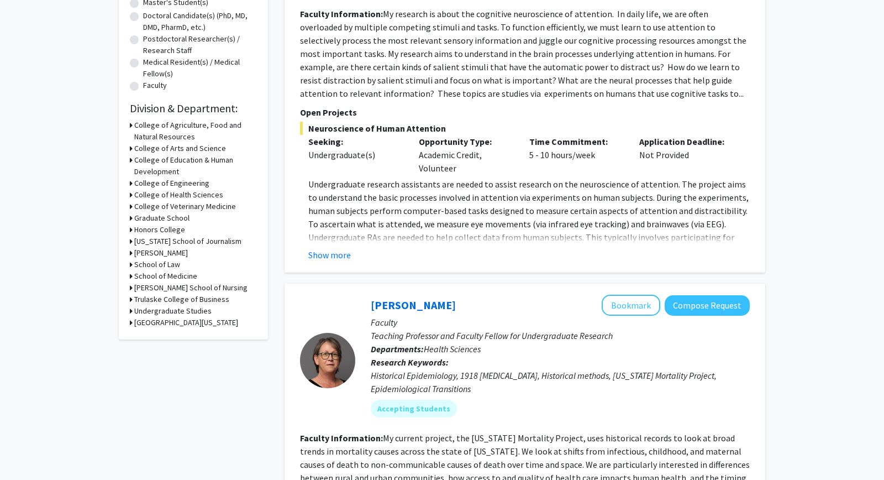
click at [158, 196] on h3 "College of Health Sciences" at bounding box center [178, 195] width 89 height 12
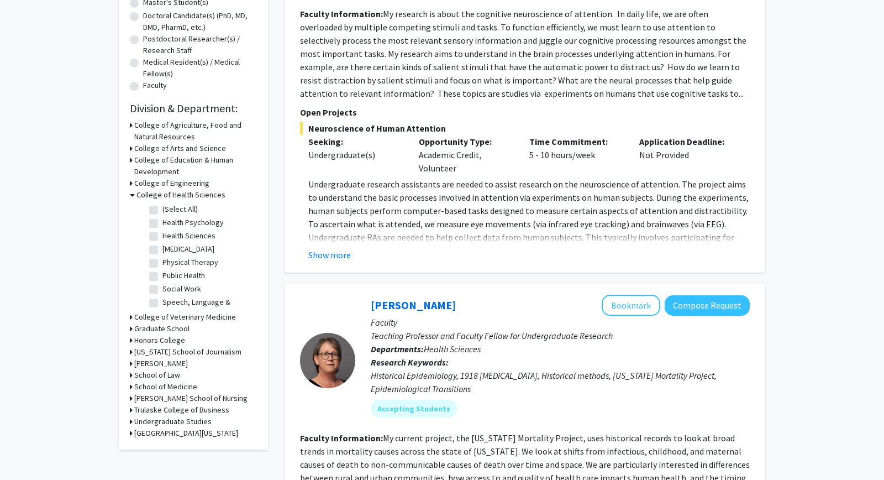
click at [158, 196] on h3 "College of Health Sciences" at bounding box center [181, 195] width 89 height 12
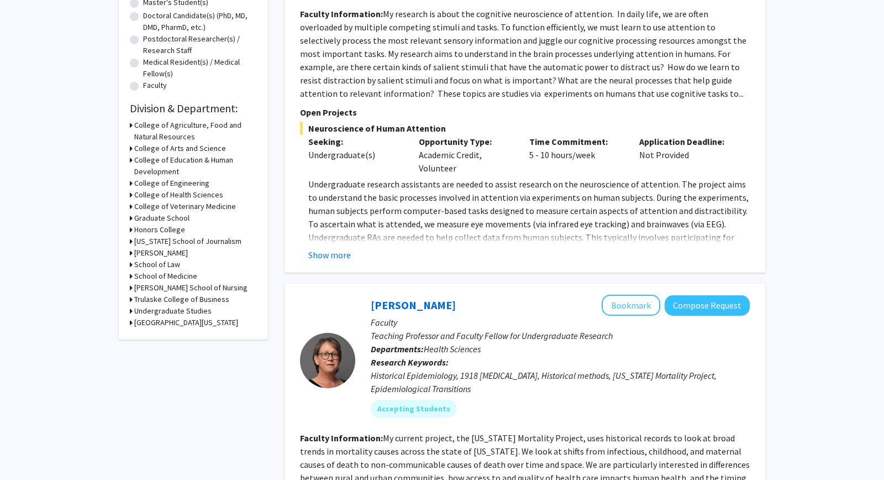
click at [156, 206] on h3 "College of Veterinary Medicine" at bounding box center [185, 207] width 102 height 12
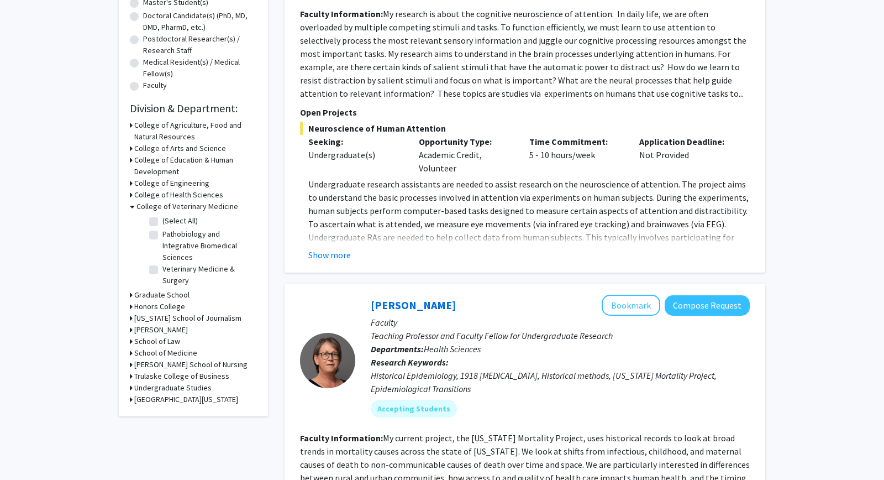
click at [156, 206] on h3 "College of Veterinary Medicine" at bounding box center [188, 207] width 102 height 12
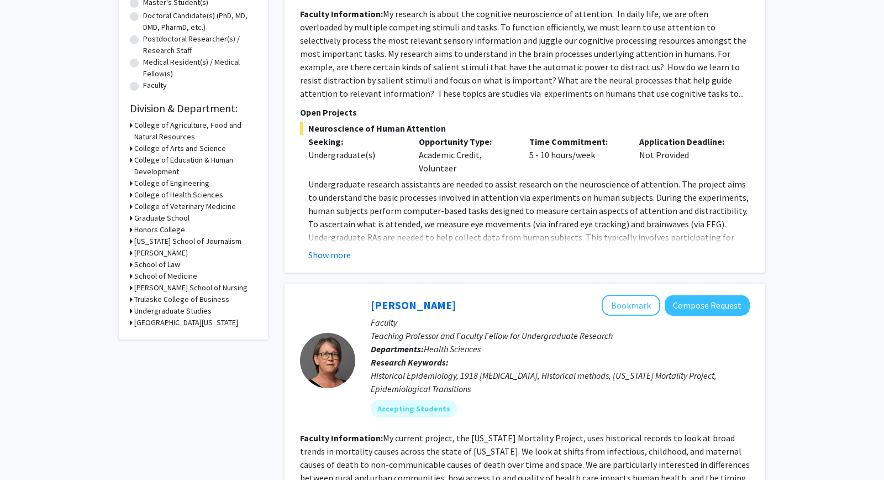
click at [150, 218] on h3 "Graduate School" at bounding box center [161, 218] width 55 height 12
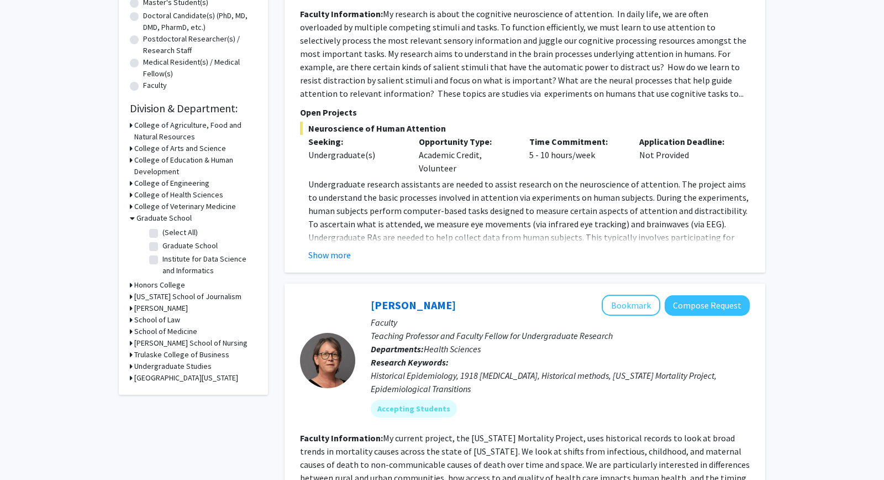
click at [162, 245] on label "Graduate School" at bounding box center [189, 246] width 55 height 12
click at [162, 245] on input "Graduate School" at bounding box center [165, 243] width 7 height 7
checkbox input "true"
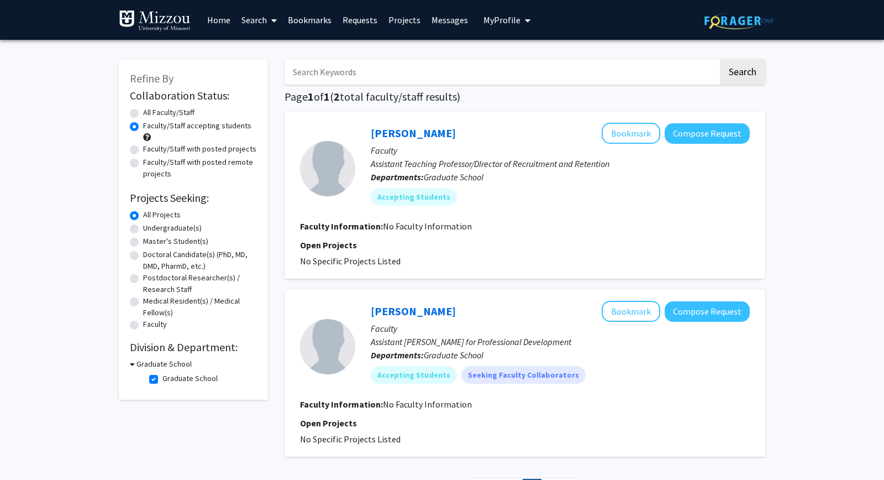
click at [162, 375] on label "Graduate School" at bounding box center [189, 379] width 55 height 12
click at [162, 375] on input "Graduate School" at bounding box center [165, 376] width 7 height 7
checkbox input "false"
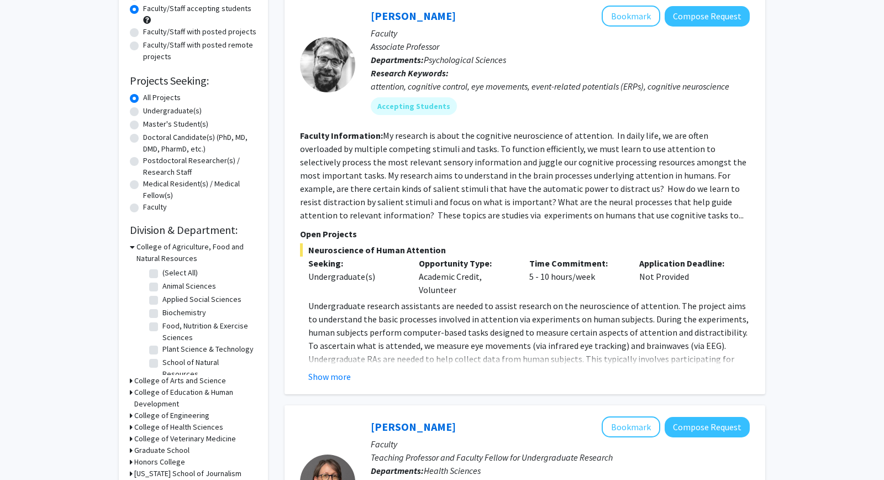
scroll to position [119, 0]
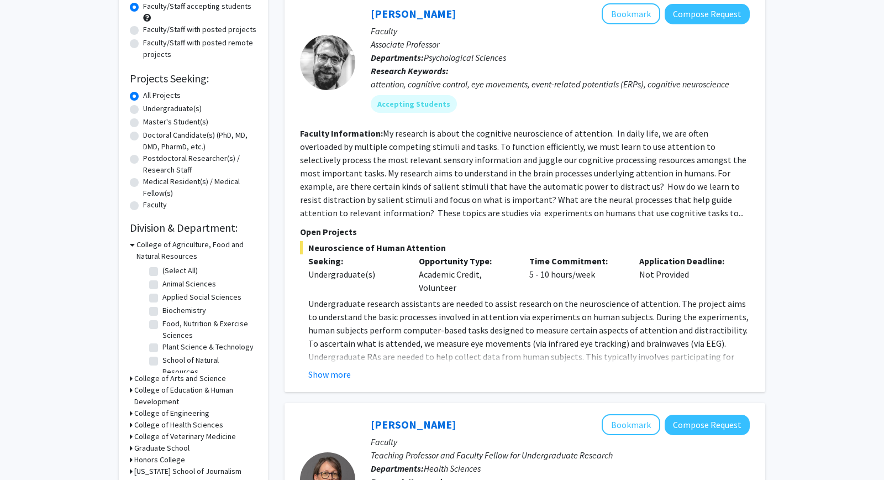
click at [174, 244] on h3 "College of Agriculture, Food and Natural Resources" at bounding box center [197, 250] width 120 height 23
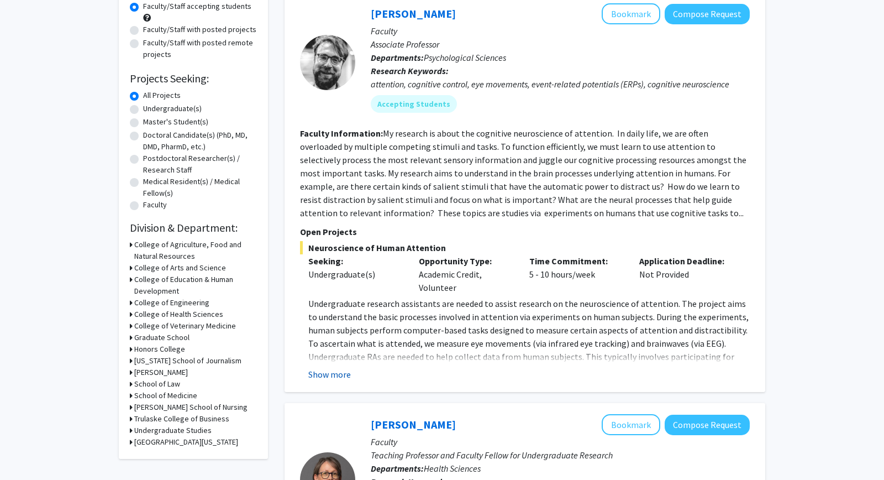
click at [331, 375] on button "Show more" at bounding box center [329, 374] width 43 height 13
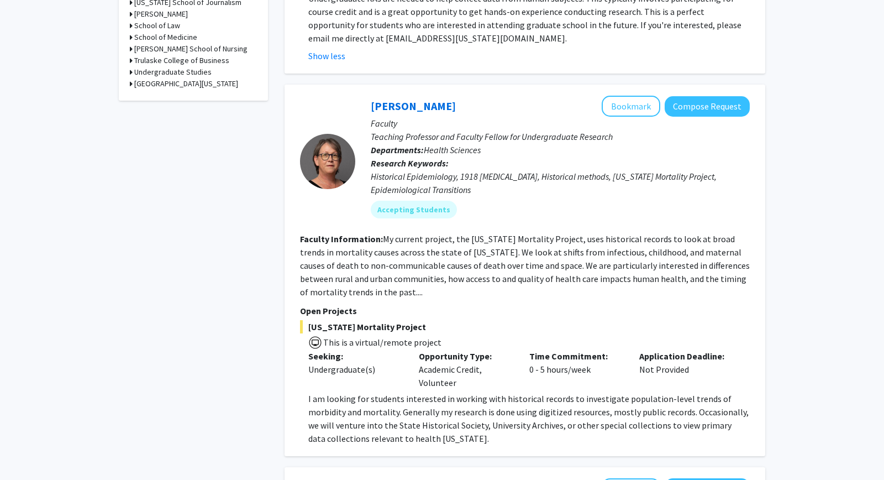
scroll to position [537, 0]
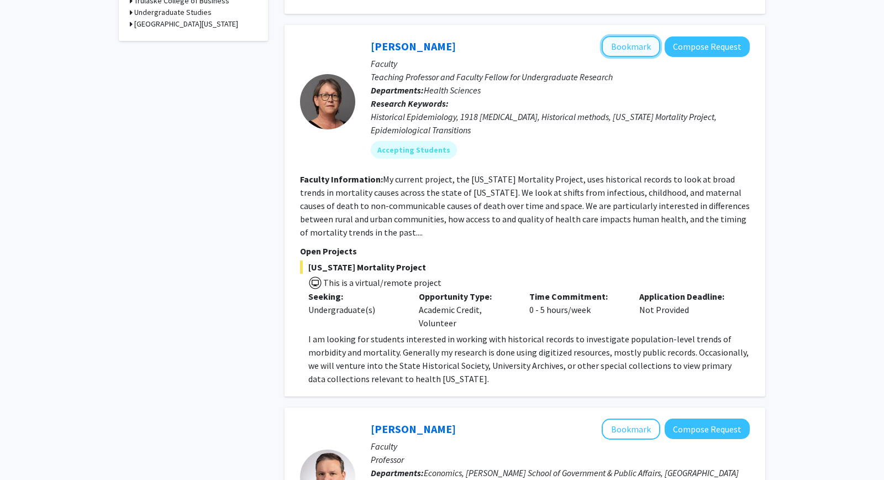
click at [635, 46] on button "Bookmark" at bounding box center [631, 46] width 59 height 21
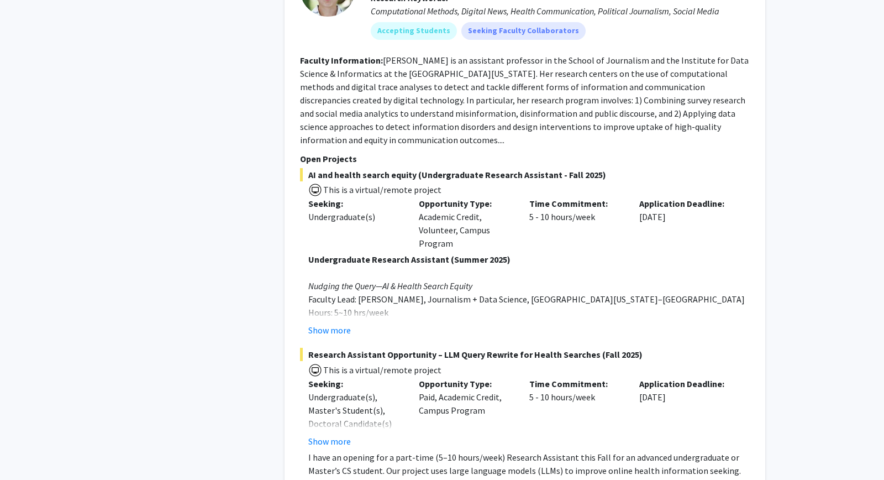
scroll to position [4722, 0]
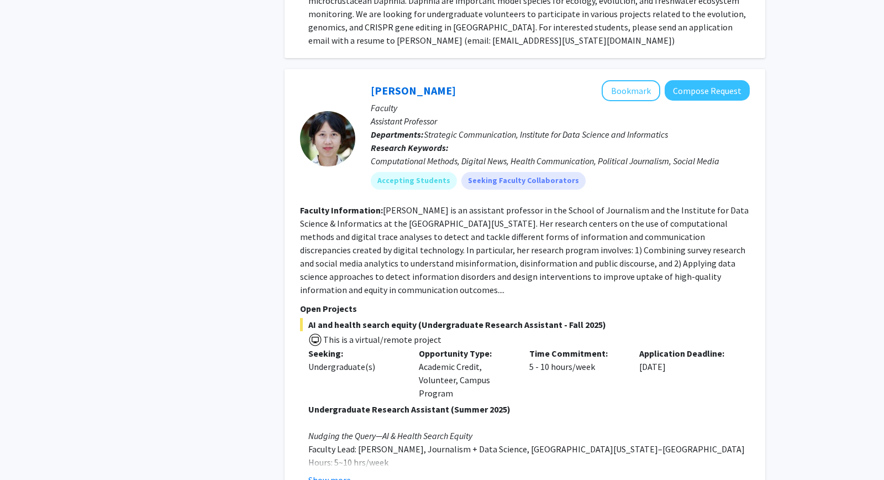
scroll to position [4484, 0]
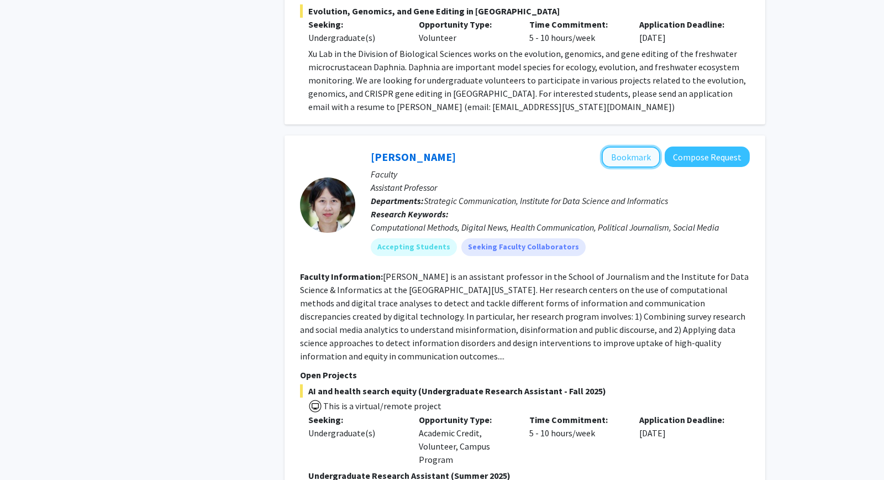
click at [641, 146] on button "Bookmark" at bounding box center [631, 156] width 59 height 21
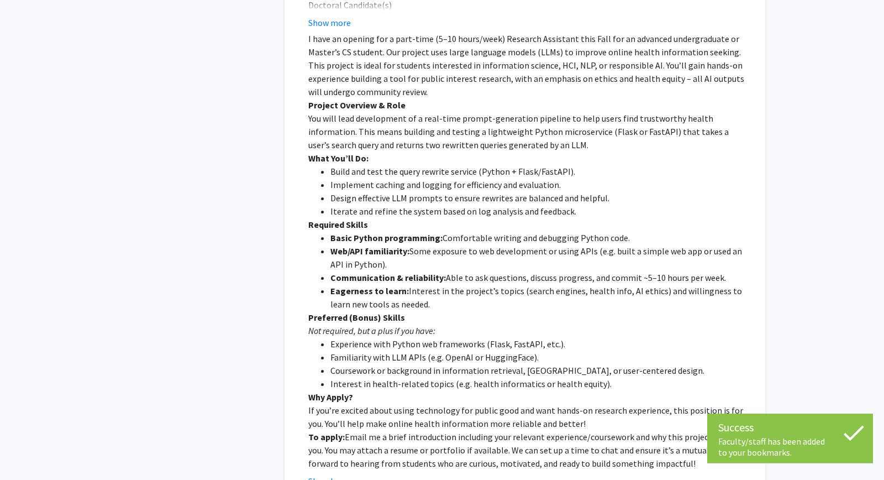
scroll to position [5159, 0]
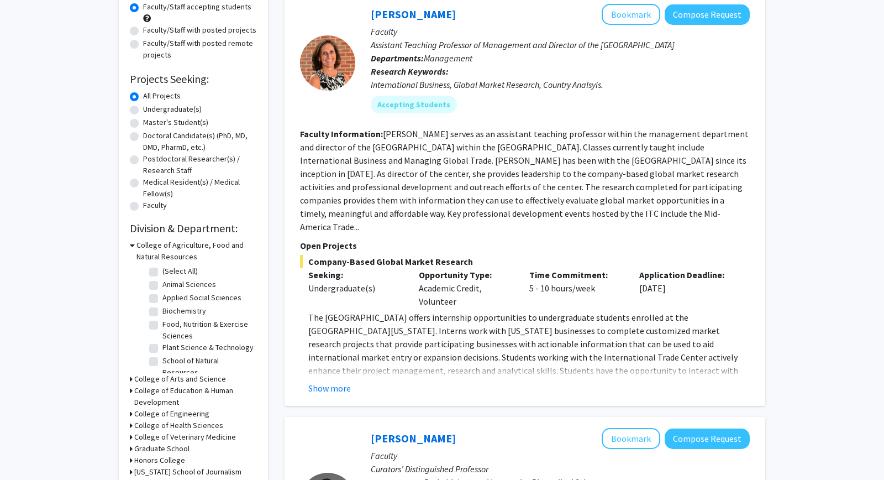
scroll to position [119, 0]
click at [332, 381] on button "Show more" at bounding box center [329, 387] width 43 height 13
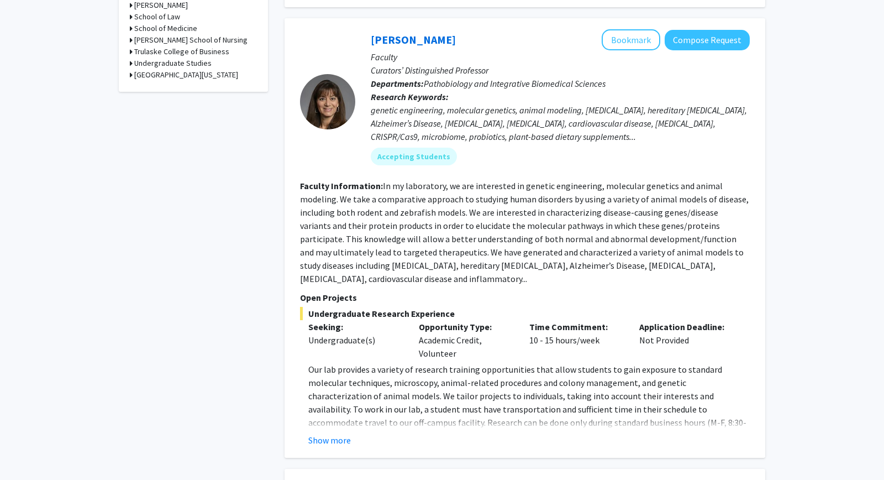
scroll to position [657, 0]
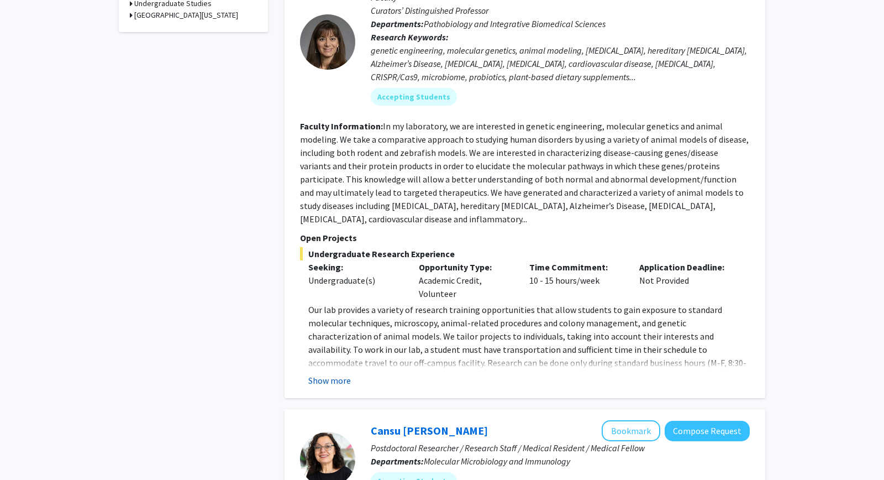
click at [342, 374] on button "Show more" at bounding box center [329, 380] width 43 height 13
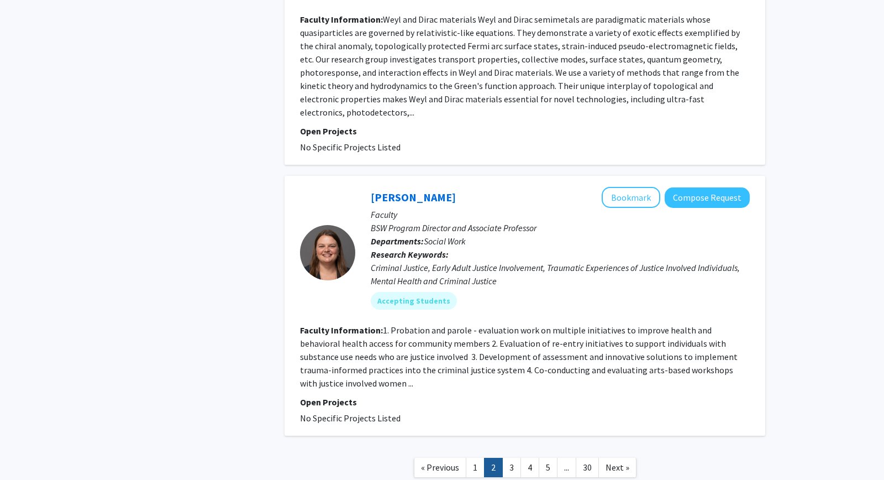
scroll to position [3063, 0]
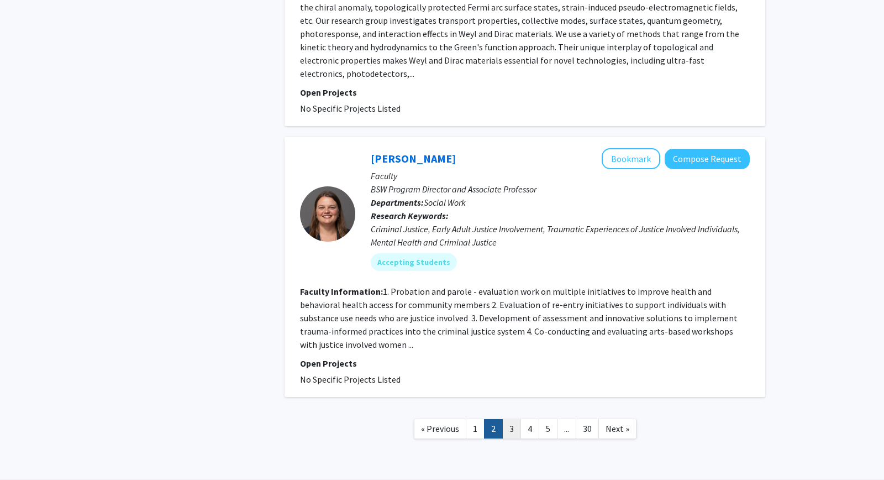
click at [510, 419] on link "3" at bounding box center [511, 428] width 19 height 19
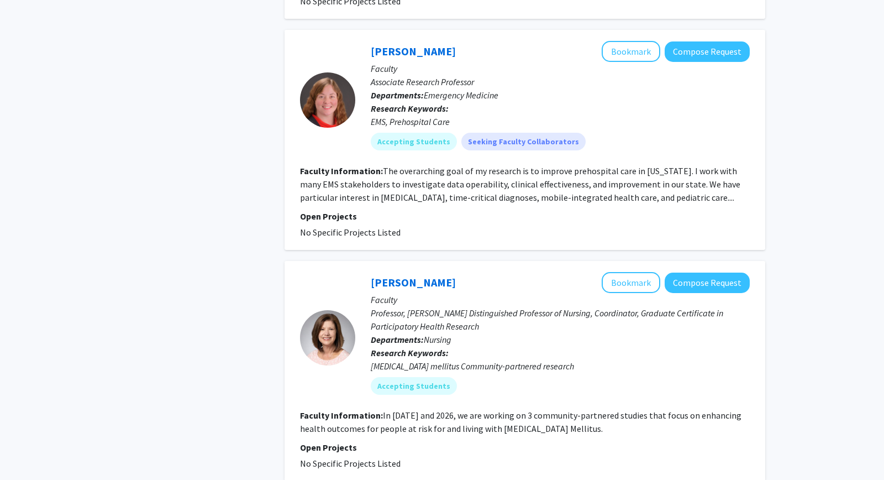
scroll to position [2293, 0]
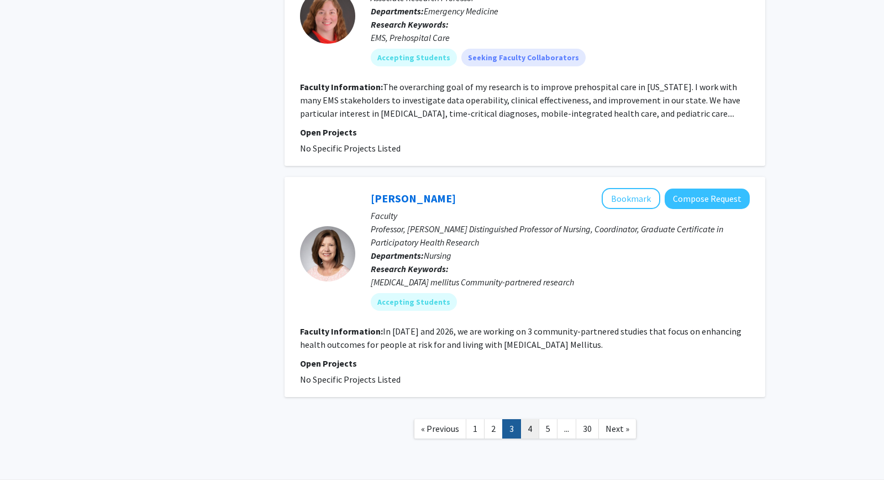
click at [527, 419] on link "4" at bounding box center [530, 428] width 19 height 19
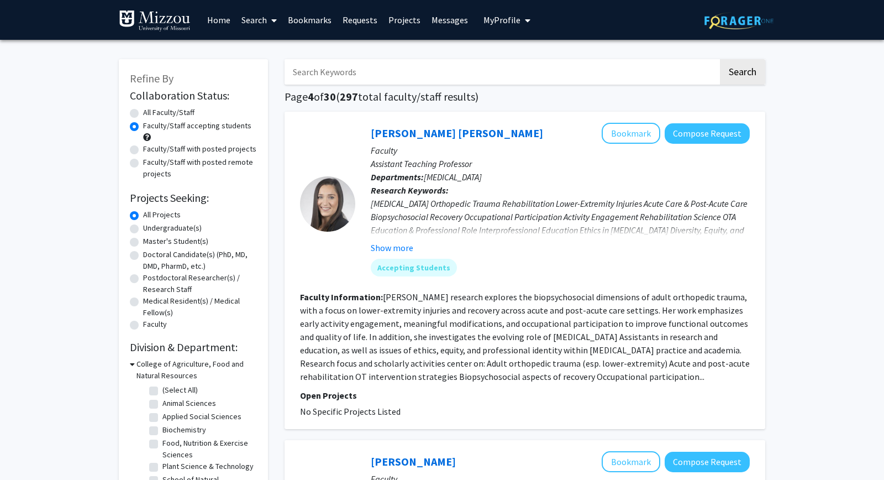
click at [402, 26] on link "Projects" at bounding box center [404, 20] width 43 height 39
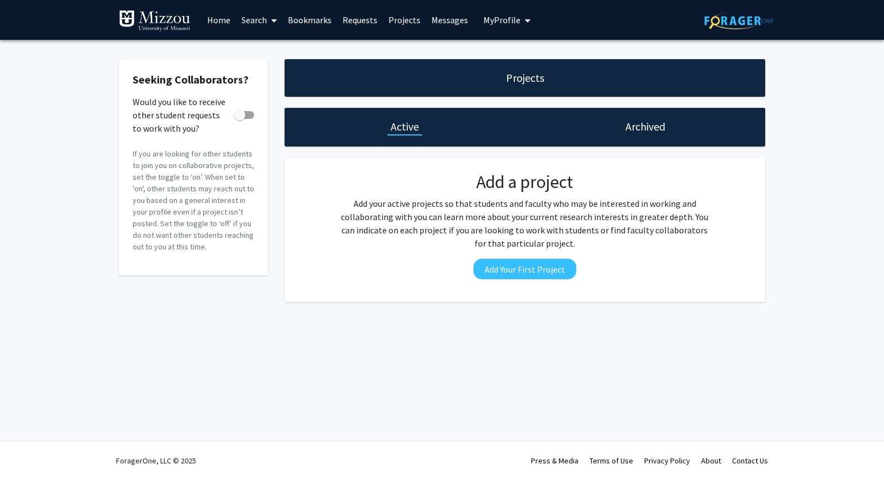
click at [504, 20] on span "My Profile" at bounding box center [502, 19] width 37 height 11
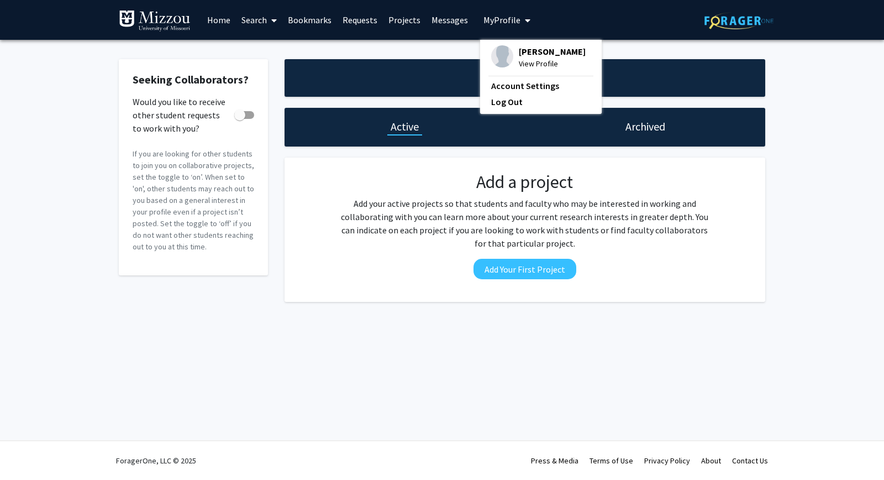
click at [358, 15] on link "Requests" at bounding box center [360, 20] width 46 height 39
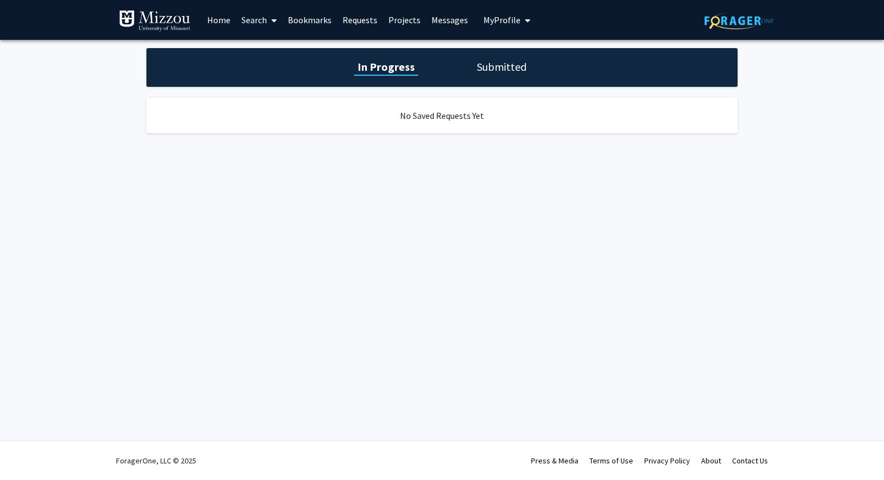
click at [311, 23] on link "Bookmarks" at bounding box center [309, 20] width 55 height 39
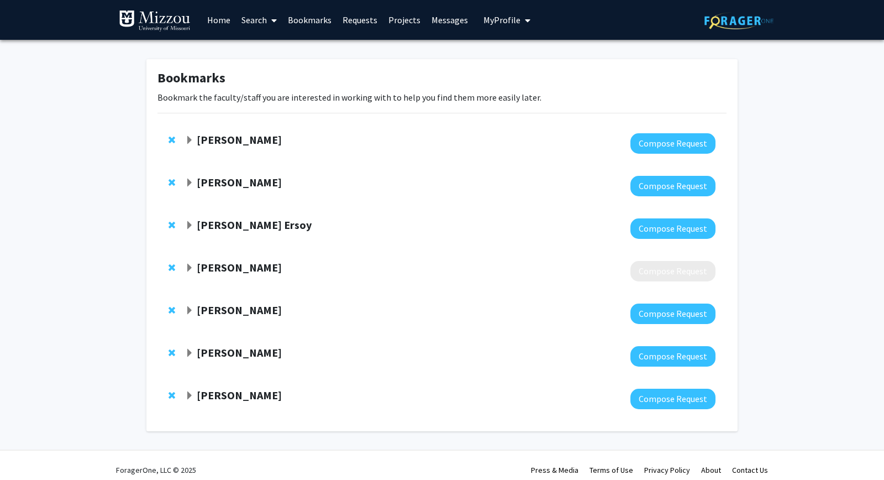
click at [190, 269] on span "Expand Rohit Chadha Bookmark" at bounding box center [189, 268] width 9 height 9
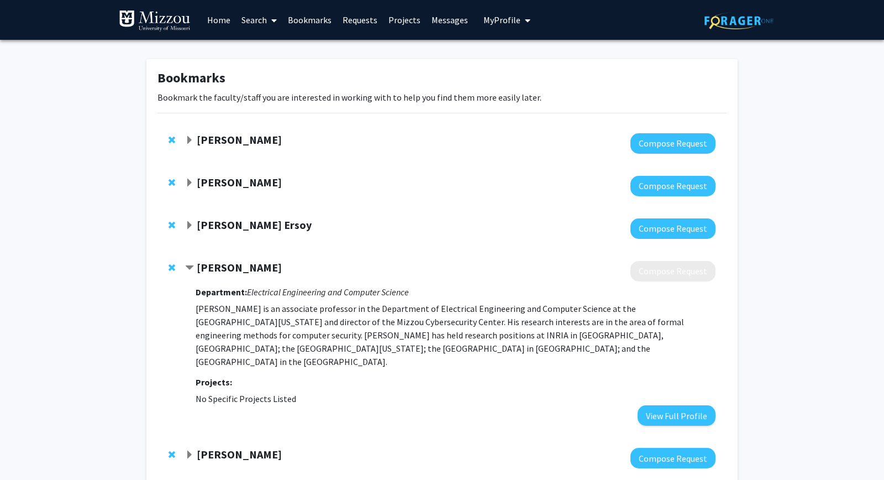
click at [190, 269] on span "Contract Rohit Chadha Bookmark" at bounding box center [189, 268] width 9 height 9
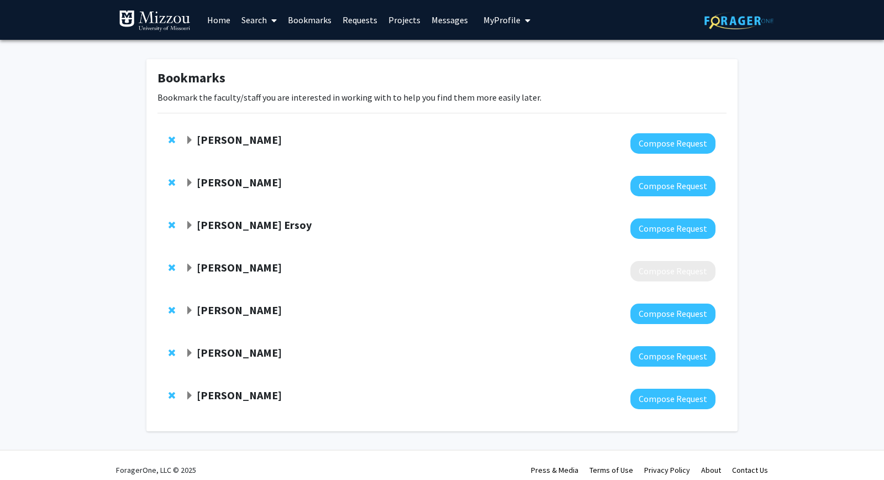
click at [234, 272] on strong "[PERSON_NAME]" at bounding box center [239, 267] width 85 height 14
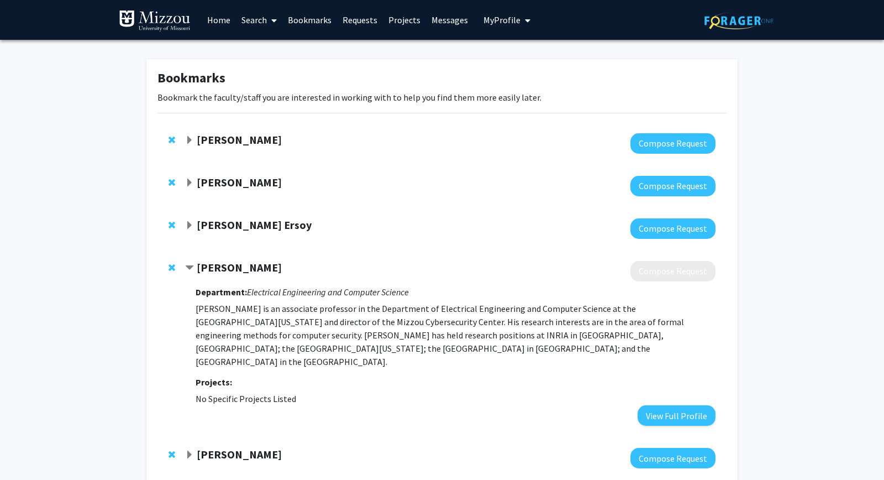
click at [173, 270] on span "Remove Rohit Chadha from bookmarks" at bounding box center [172, 267] width 7 height 9
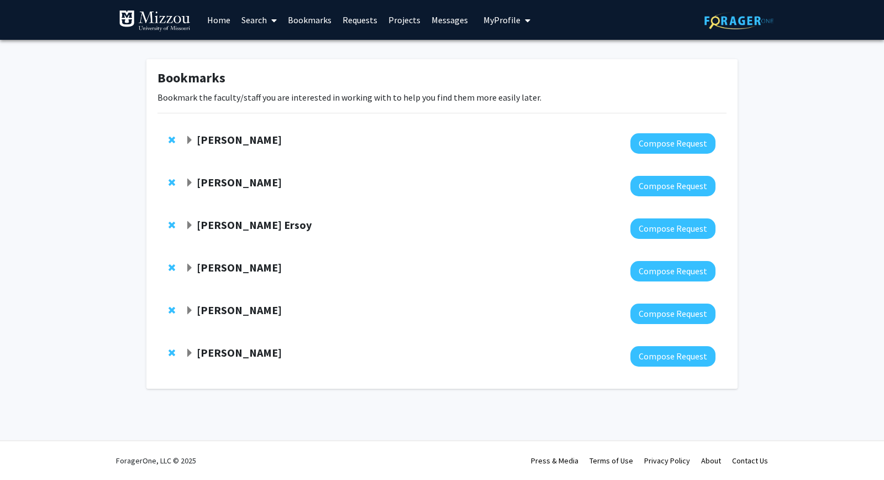
click at [173, 181] on span "Remove Prasad Calyam from bookmarks" at bounding box center [172, 182] width 7 height 9
click at [173, 221] on span "Remove Filiz Bunyak Ersoy from bookmarks" at bounding box center [172, 225] width 7 height 9
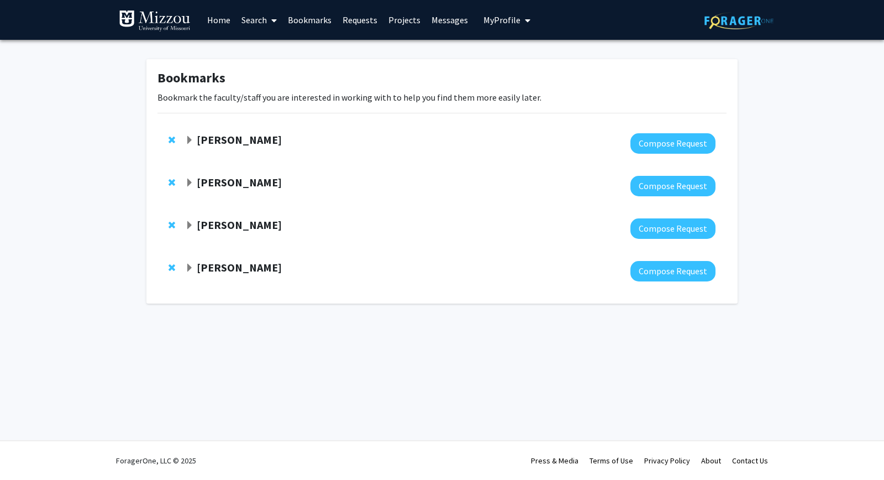
click at [227, 22] on link "Home" at bounding box center [219, 20] width 34 height 39
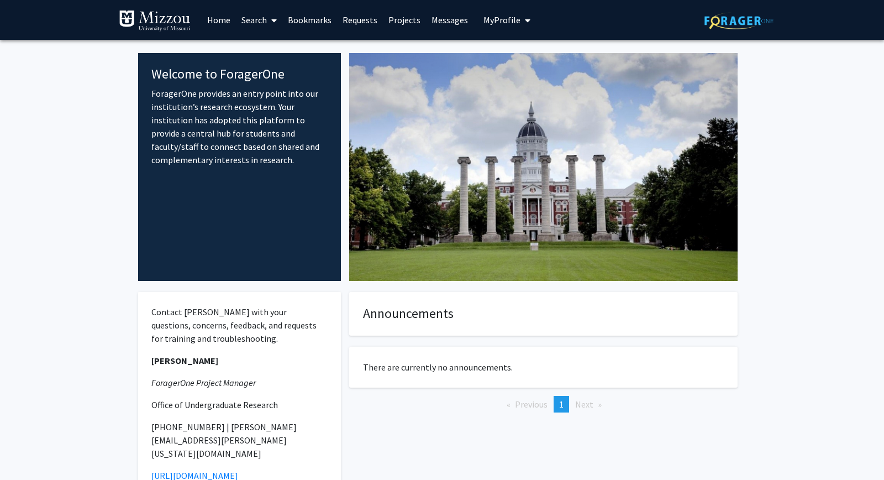
click at [297, 21] on link "Bookmarks" at bounding box center [309, 20] width 55 height 39
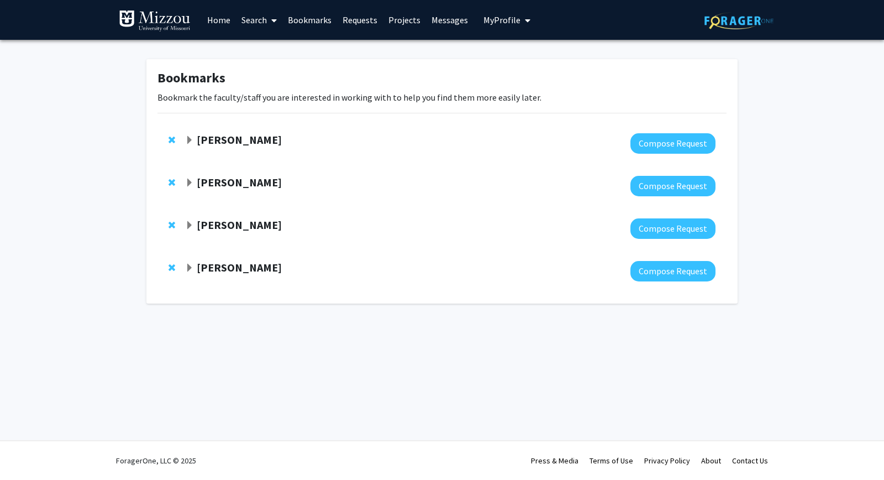
click at [254, 22] on link "Search" at bounding box center [259, 20] width 46 height 39
click at [240, 25] on link "Search" at bounding box center [259, 20] width 46 height 39
click at [277, 50] on span "Faculty/Staff" at bounding box center [276, 51] width 81 height 22
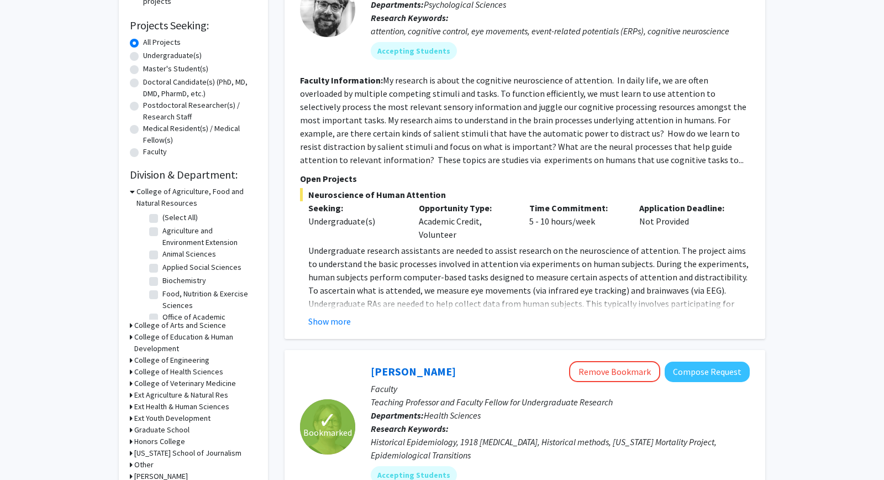
scroll to position [298, 0]
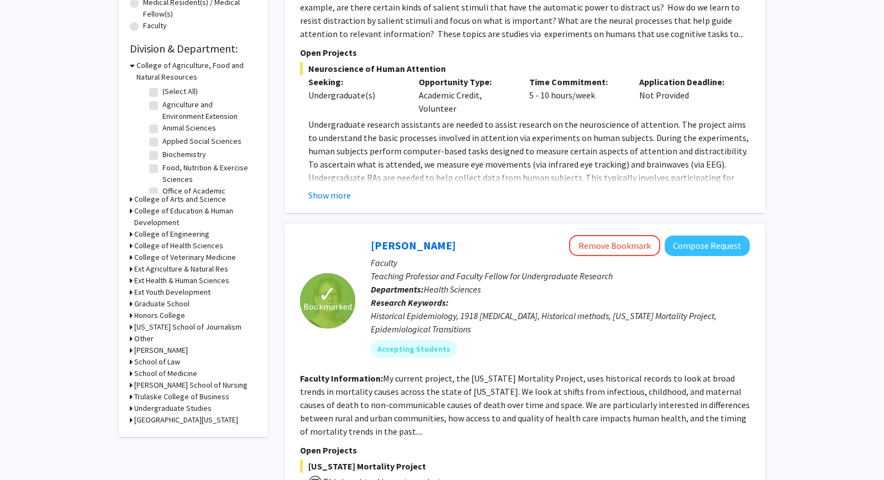
click at [197, 232] on h3 "College of Engineering" at bounding box center [171, 234] width 75 height 12
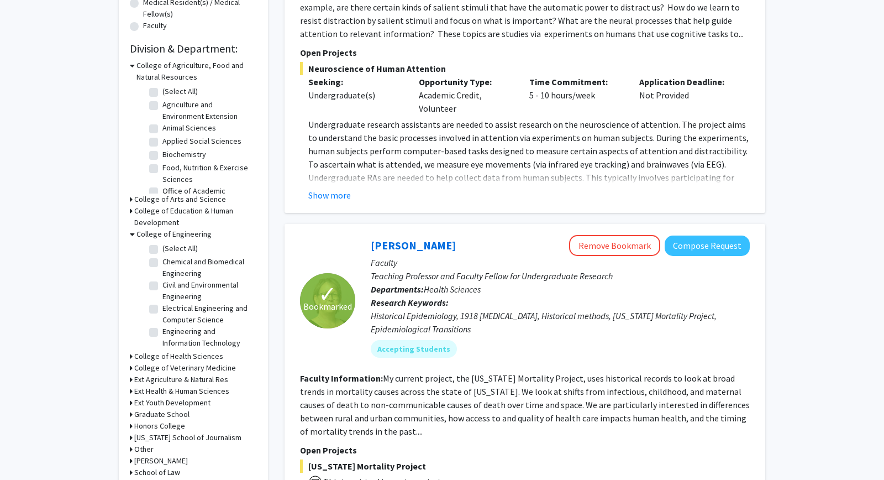
click at [189, 307] on label "Electrical Engineering and Computer Science" at bounding box center [208, 313] width 92 height 23
click at [170, 307] on input "Electrical Engineering and Computer Science" at bounding box center [165, 305] width 7 height 7
checkbox input "true"
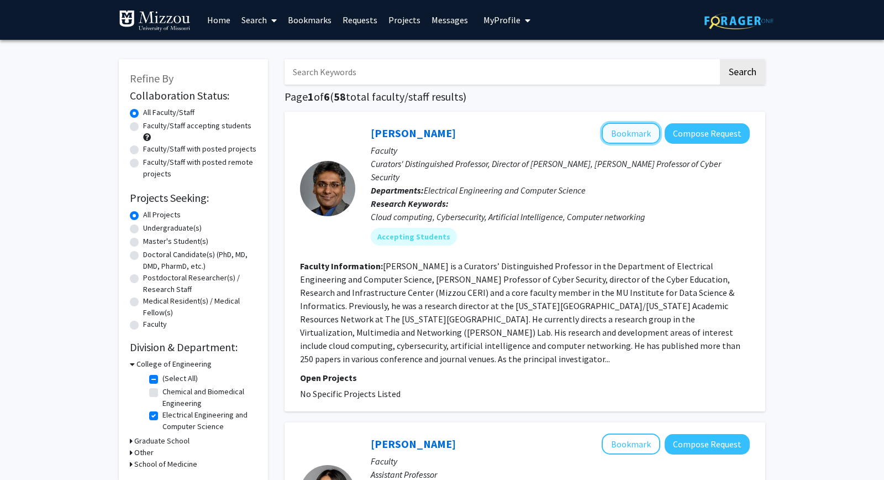
click at [639, 140] on button "Bookmark" at bounding box center [631, 133] width 59 height 21
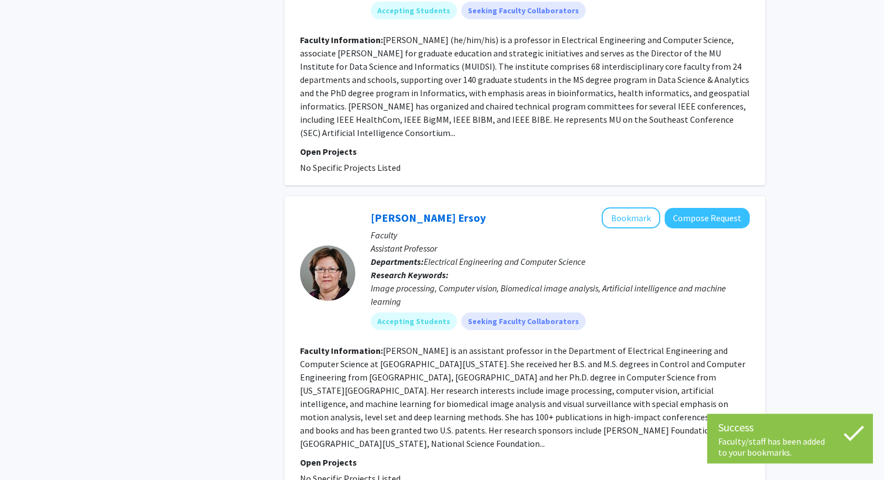
scroll to position [1492, 0]
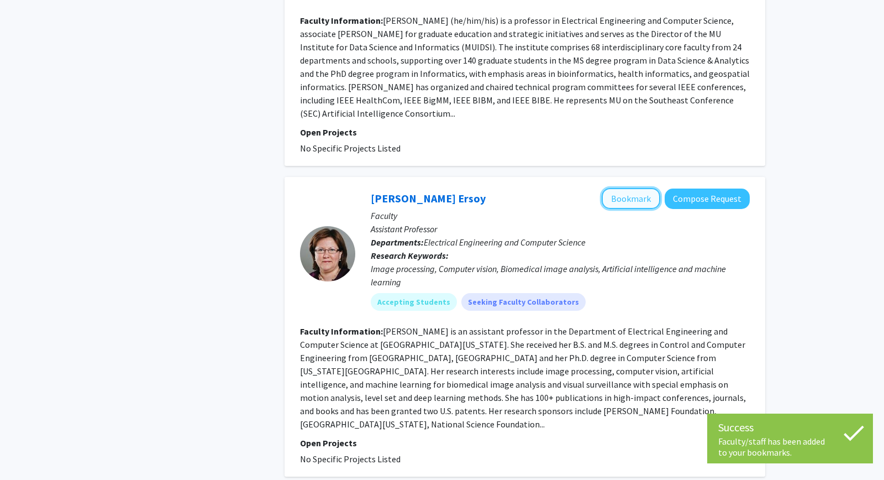
click at [622, 188] on button "Bookmark" at bounding box center [631, 198] width 59 height 21
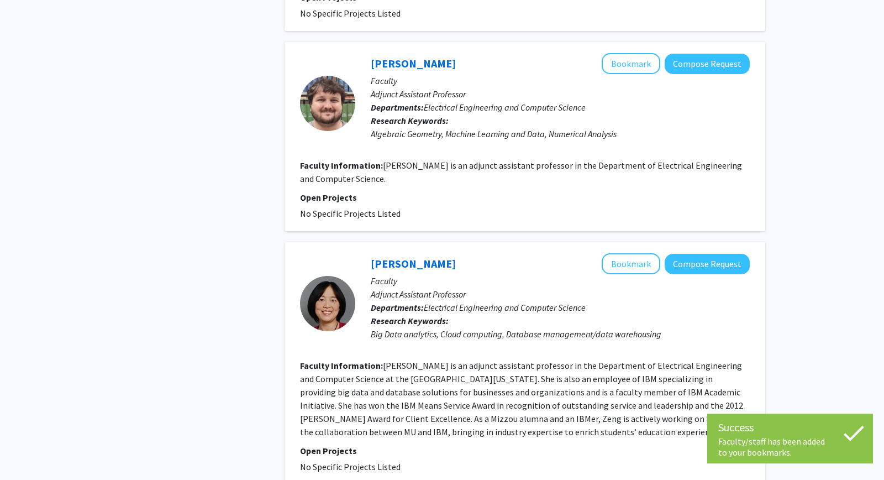
scroll to position [2531, 0]
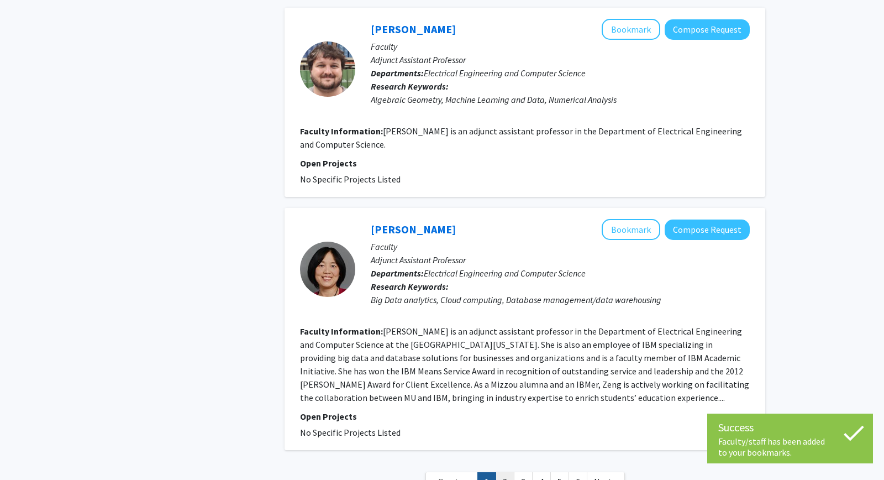
click at [511, 472] on link "2" at bounding box center [505, 481] width 19 height 19
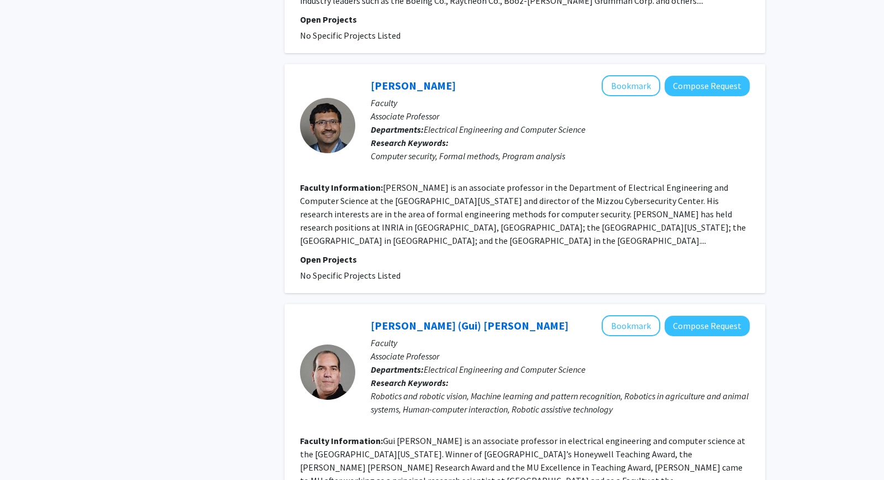
scroll to position [597, 0]
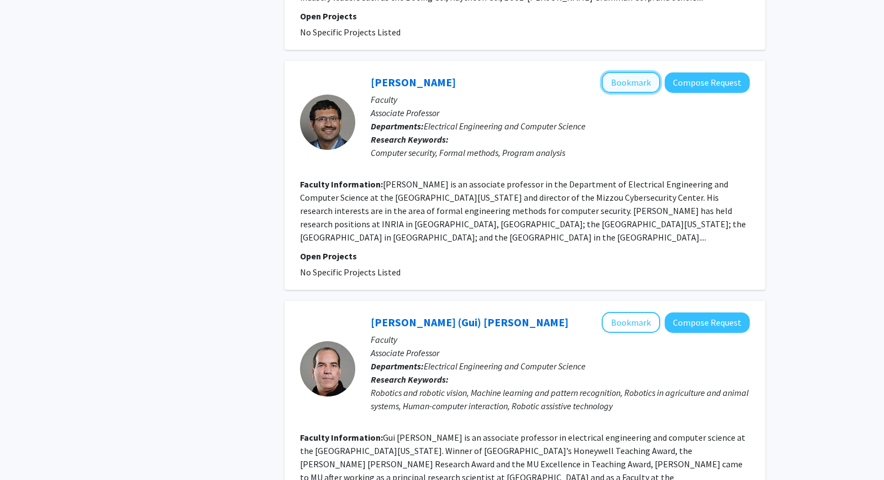
click at [641, 91] on button "Bookmark" at bounding box center [631, 82] width 59 height 21
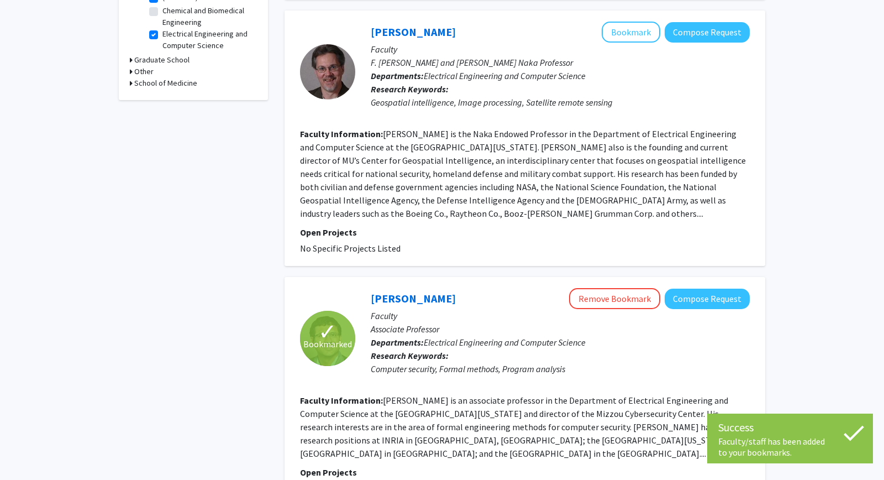
scroll to position [179, 0]
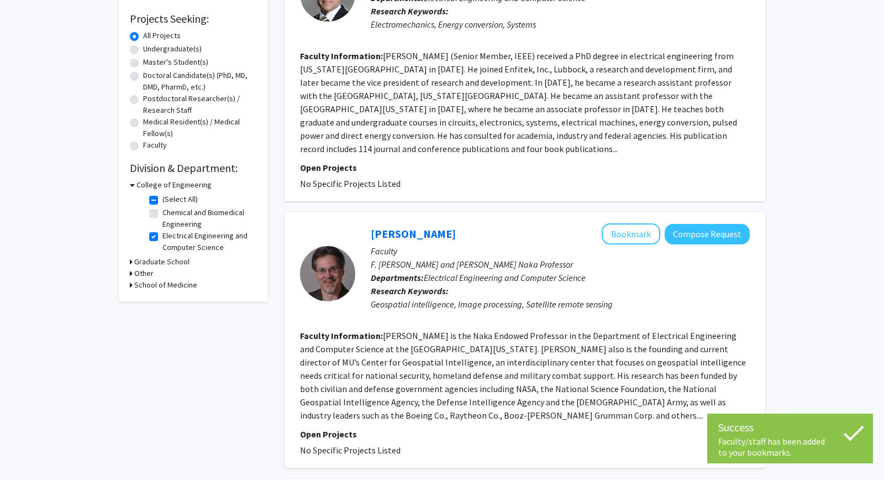
click at [162, 233] on label "Electrical Engineering and Computer Science" at bounding box center [208, 241] width 92 height 23
click at [162, 233] on input "Electrical Engineering and Computer Science" at bounding box center [165, 233] width 7 height 7
checkbox input "false"
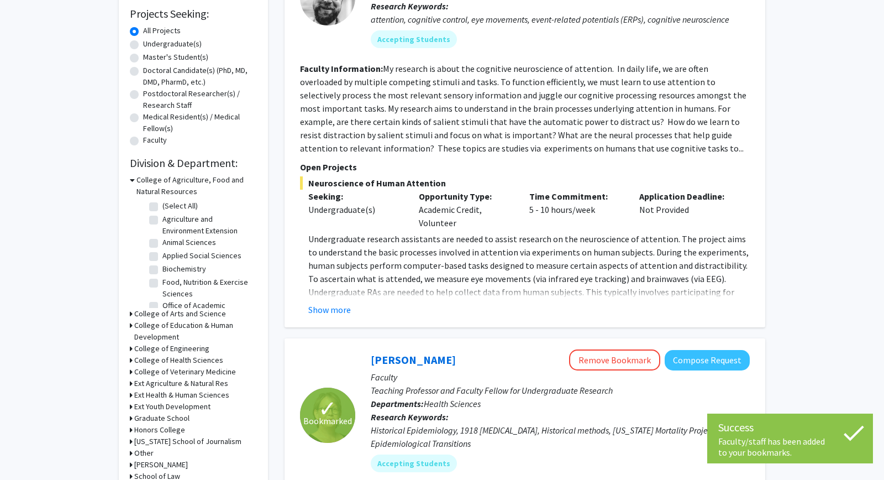
scroll to position [239, 0]
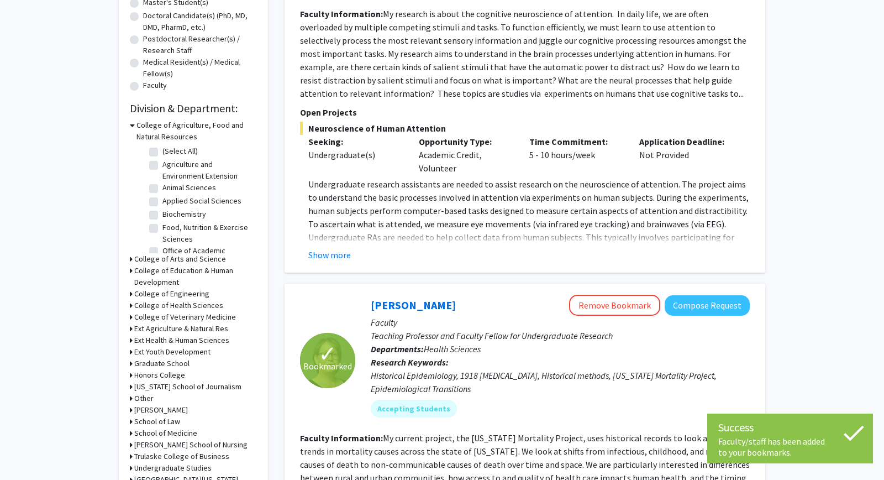
click at [166, 292] on h3 "College of Engineering" at bounding box center [171, 294] width 75 height 12
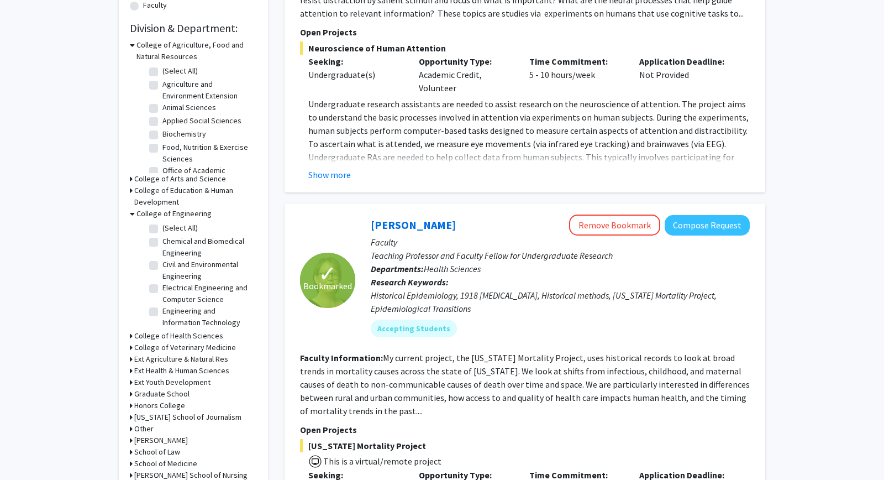
scroll to position [358, 0]
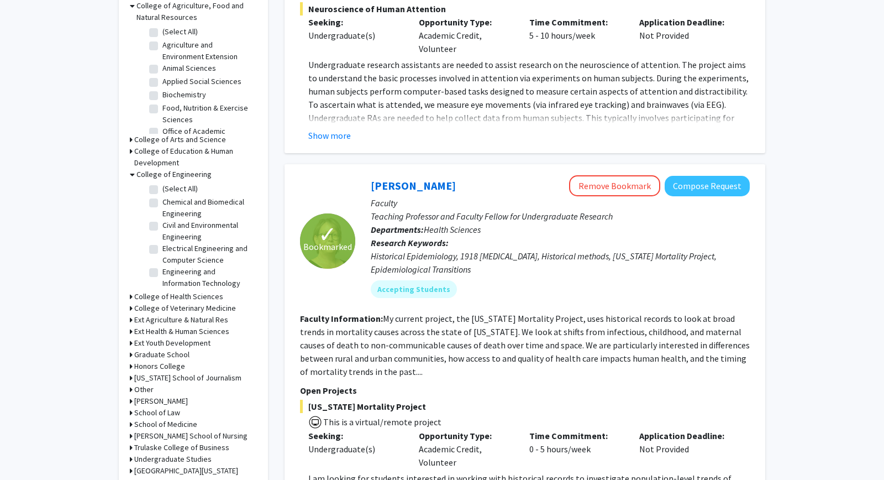
click at [166, 277] on label "Engineering and Information Technology" at bounding box center [208, 277] width 92 height 23
click at [166, 273] on input "Engineering and Information Technology" at bounding box center [165, 269] width 7 height 7
checkbox input "true"
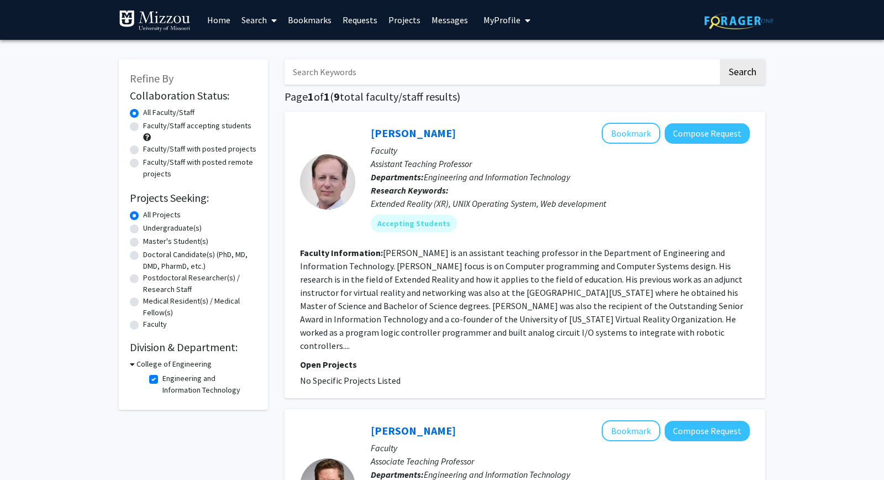
click at [162, 375] on label "Engineering and Information Technology" at bounding box center [208, 384] width 92 height 23
click at [162, 375] on input "Engineering and Information Technology" at bounding box center [165, 376] width 7 height 7
checkbox input "false"
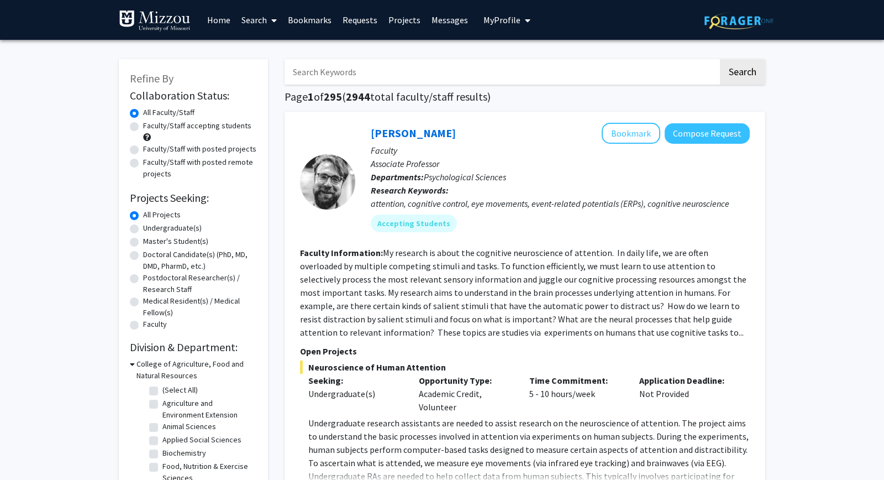
click at [306, 23] on link "Bookmarks" at bounding box center [309, 20] width 55 height 39
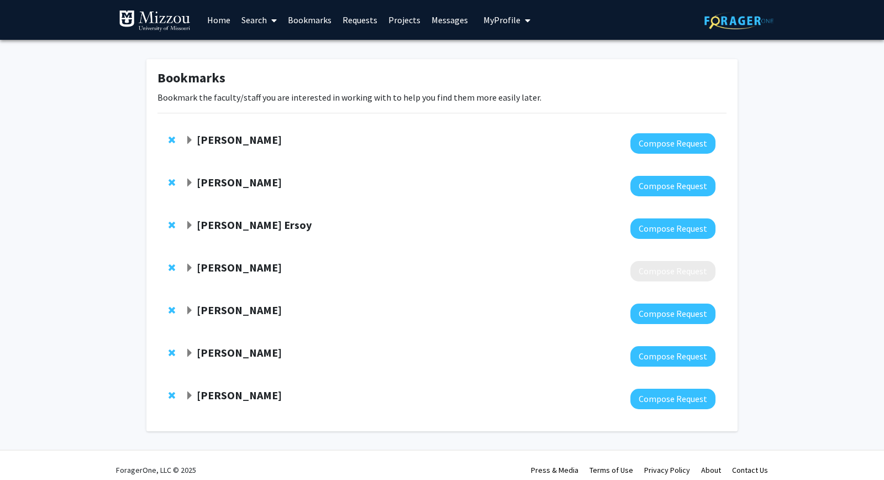
click at [226, 222] on strong "[PERSON_NAME] Ersoy" at bounding box center [254, 225] width 115 height 14
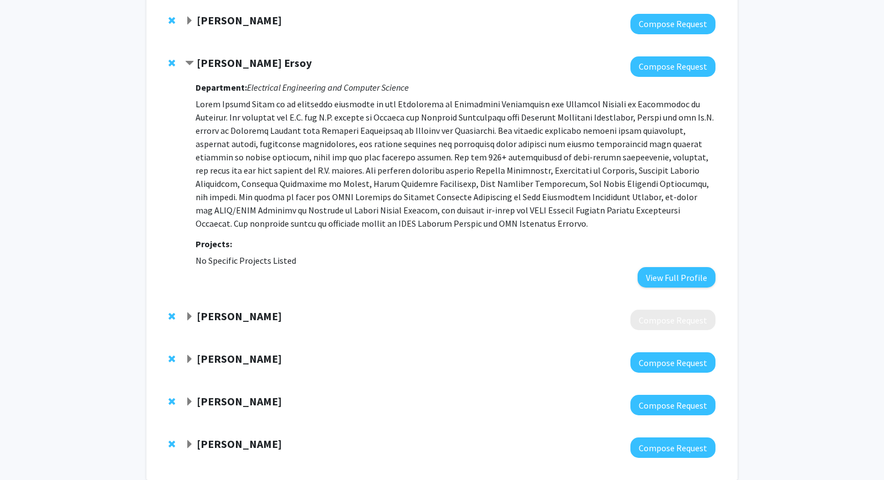
scroll to position [179, 0]
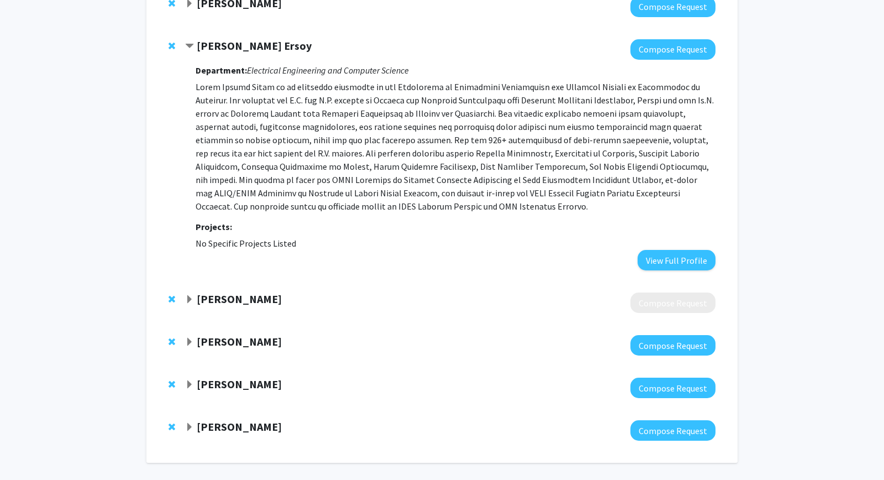
click at [696, 249] on fg-project-list "No Specific Projects Listed" at bounding box center [456, 243] width 520 height 13
click at [694, 264] on button "View Full Profile" at bounding box center [677, 260] width 78 height 20
click at [240, 48] on strong "[PERSON_NAME] Ersoy" at bounding box center [254, 46] width 115 height 14
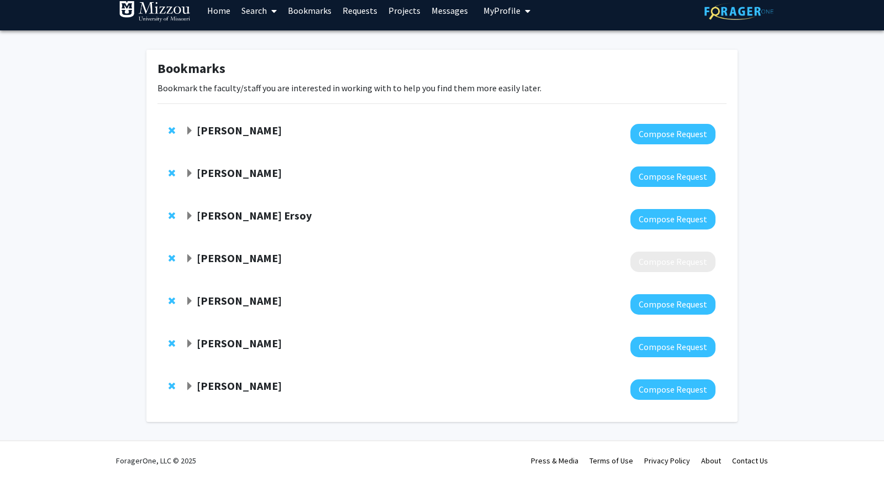
click at [235, 174] on strong "[PERSON_NAME]" at bounding box center [239, 173] width 85 height 14
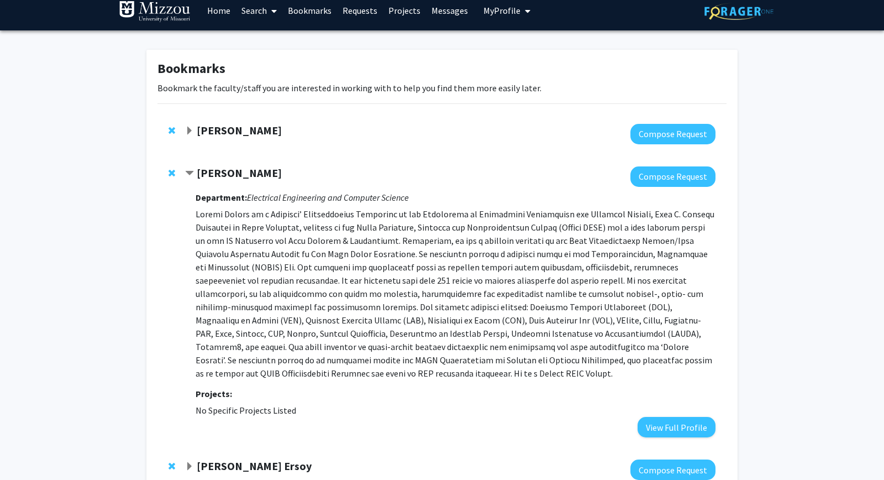
scroll to position [0, 0]
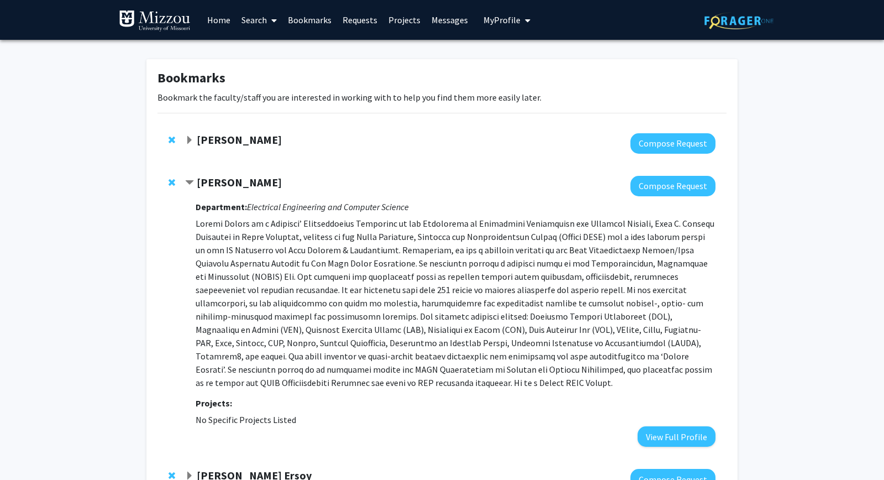
click at [242, 184] on strong "[PERSON_NAME]" at bounding box center [239, 182] width 85 height 14
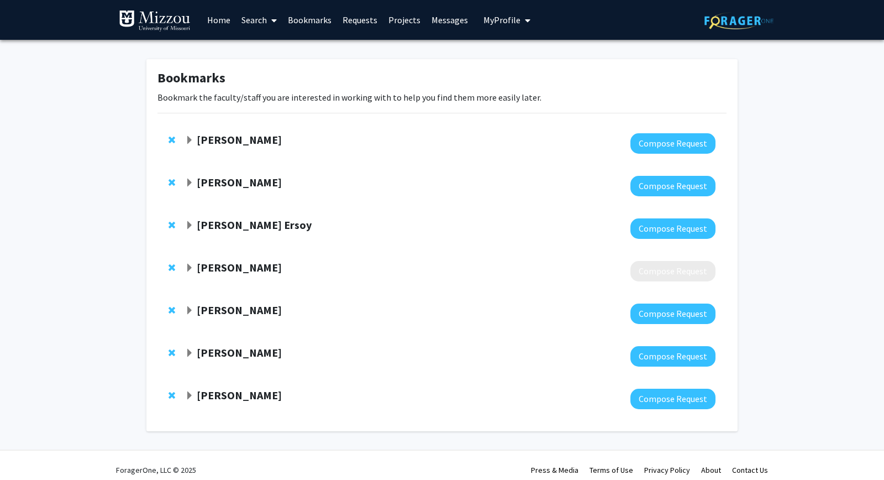
click at [245, 182] on strong "[PERSON_NAME]" at bounding box center [239, 182] width 85 height 14
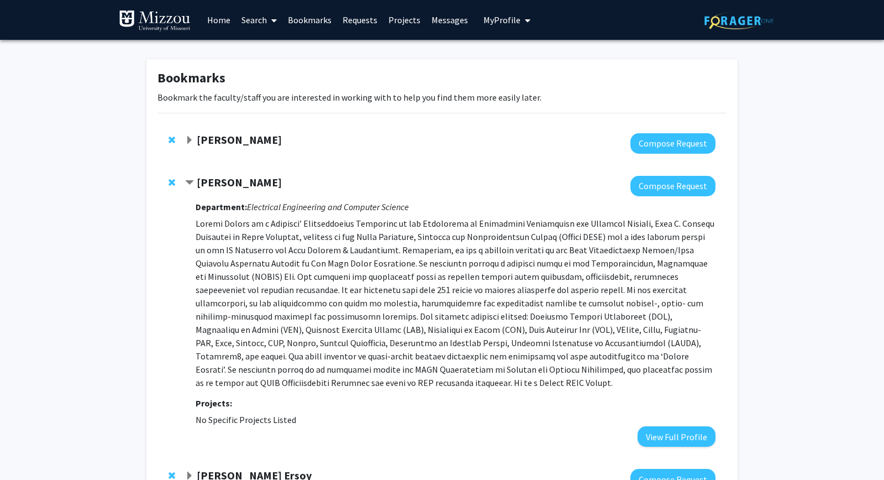
click at [195, 185] on div "[PERSON_NAME]" at bounding box center [304, 183] width 239 height 14
click at [209, 177] on strong "[PERSON_NAME]" at bounding box center [239, 182] width 85 height 14
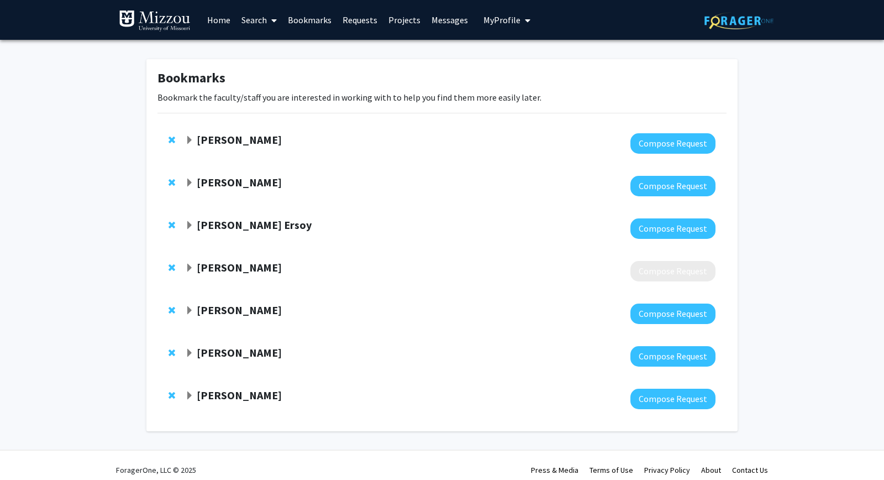
click at [235, 397] on strong "[PERSON_NAME]" at bounding box center [239, 395] width 85 height 14
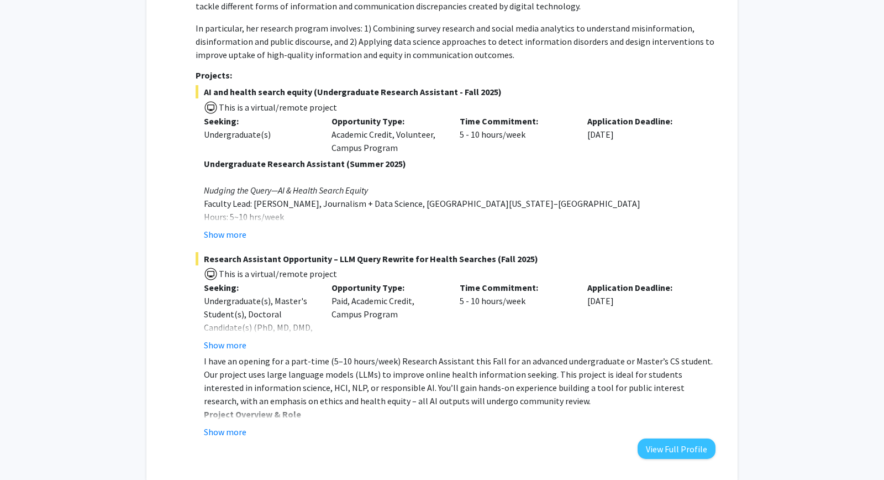
scroll to position [218, 0]
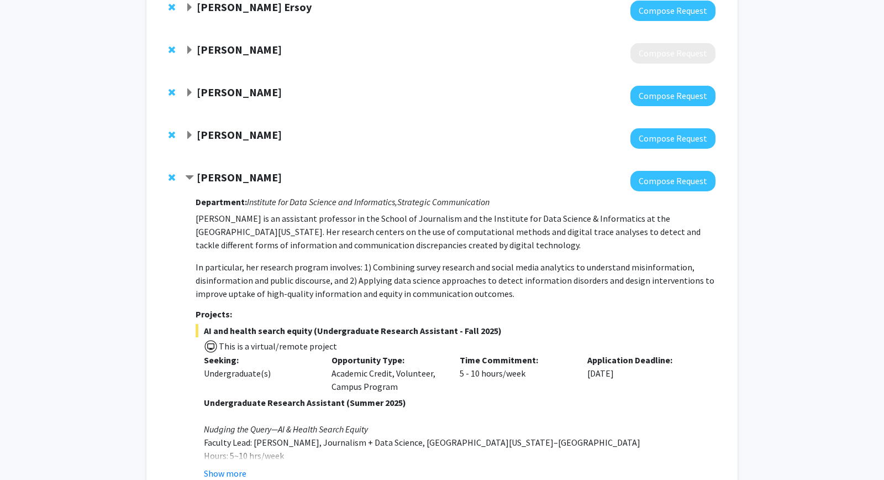
click at [231, 177] on strong "[PERSON_NAME]" at bounding box center [239, 177] width 85 height 14
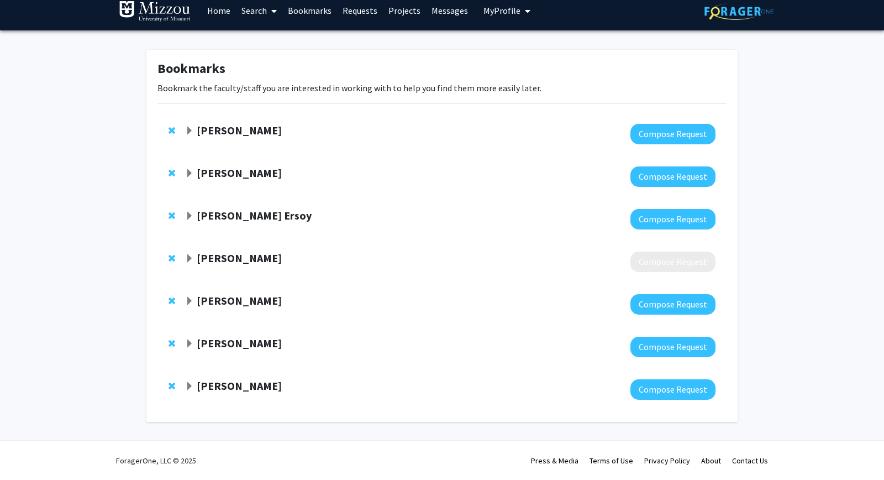
scroll to position [9, 0]
click at [224, 386] on strong "[PERSON_NAME]" at bounding box center [239, 386] width 85 height 14
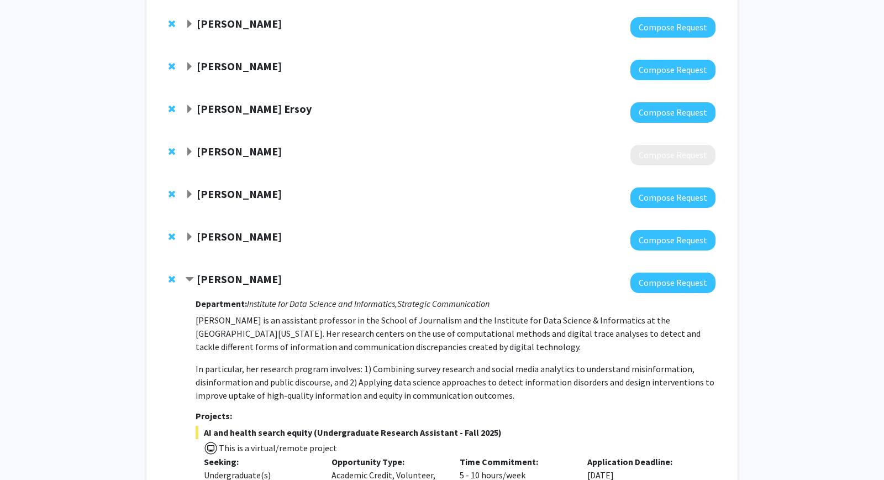
scroll to position [129, 0]
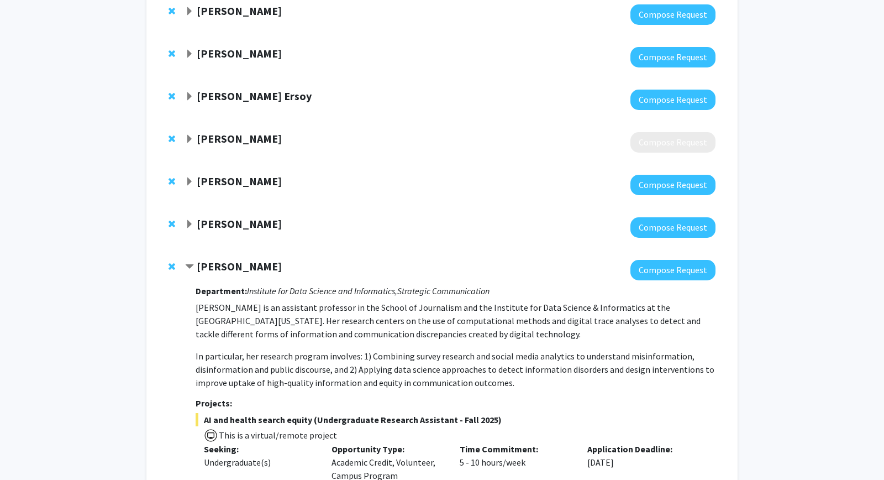
click at [238, 267] on strong "[PERSON_NAME]" at bounding box center [239, 266] width 85 height 14
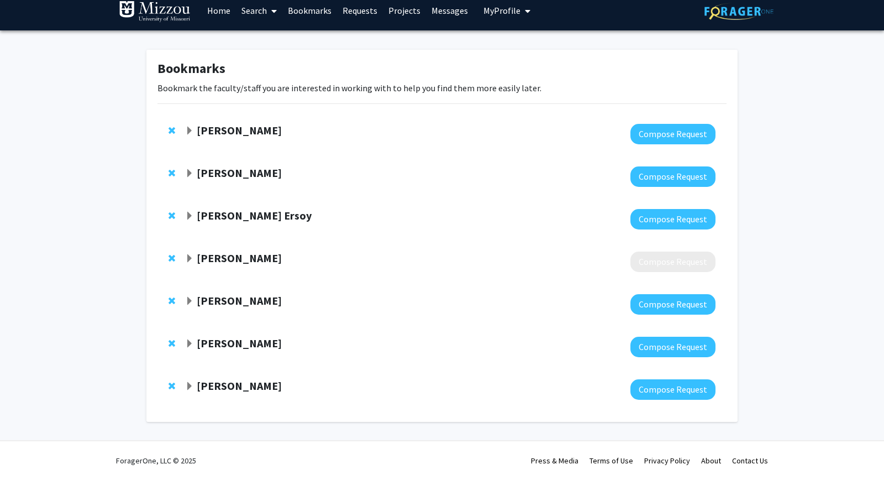
click at [255, 342] on strong "[PERSON_NAME]" at bounding box center [239, 343] width 85 height 14
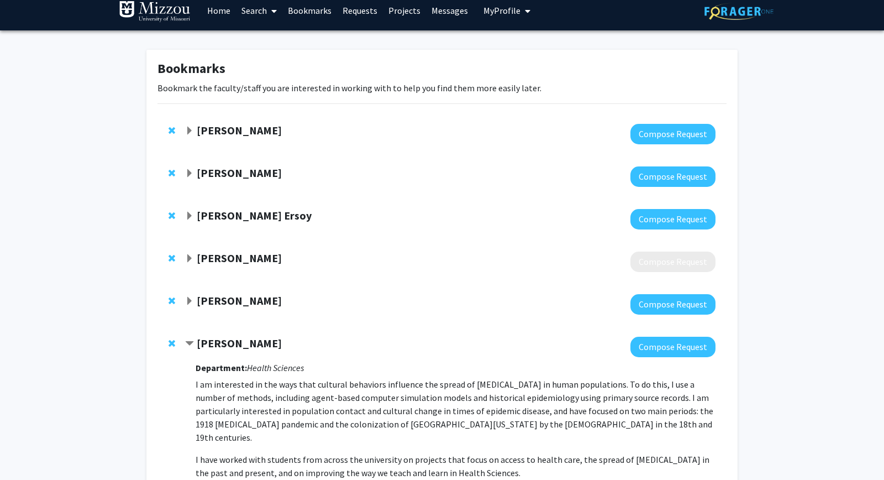
click at [255, 342] on strong "[PERSON_NAME]" at bounding box center [239, 343] width 85 height 14
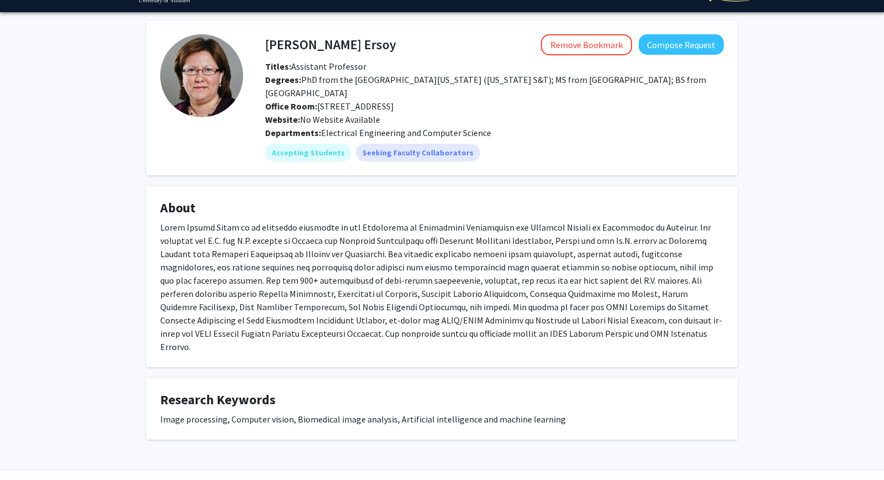
scroll to position [43, 0]
